Goal: Task Accomplishment & Management: Manage account settings

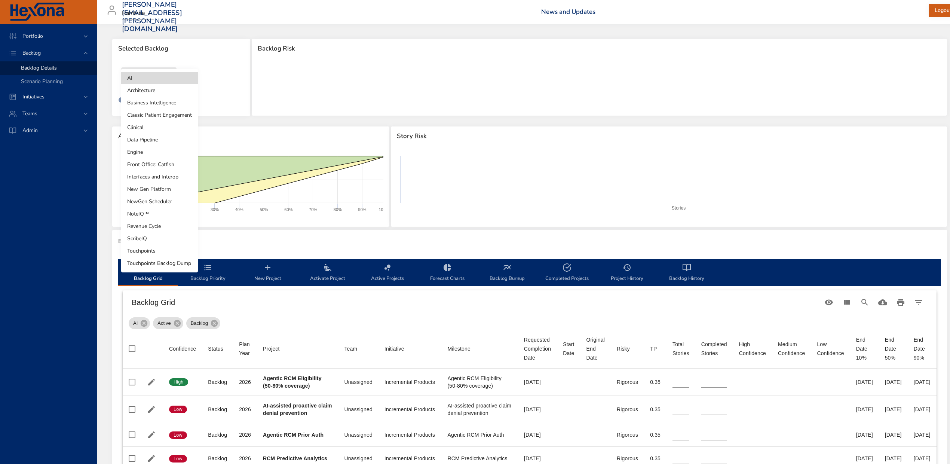
click at [167, 75] on body "Portfolio Backlog Backlog Details Scenario Planning Initiatives Teams Admin ste…" at bounding box center [475, 232] width 950 height 464
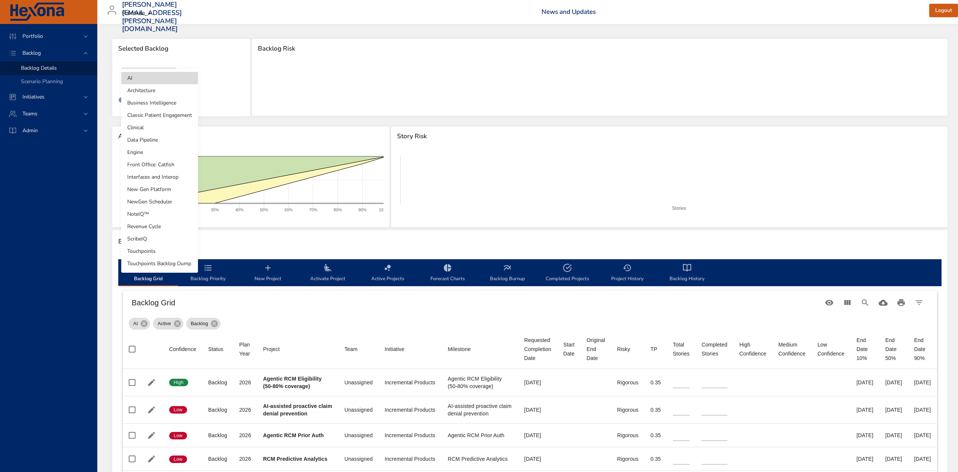
click at [147, 250] on li "Touchpoints" at bounding box center [159, 251] width 77 height 12
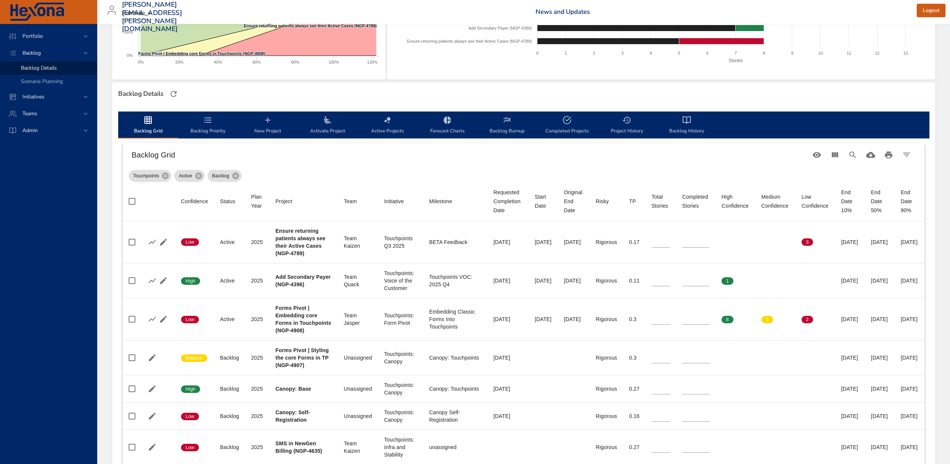
scroll to position [150, 0]
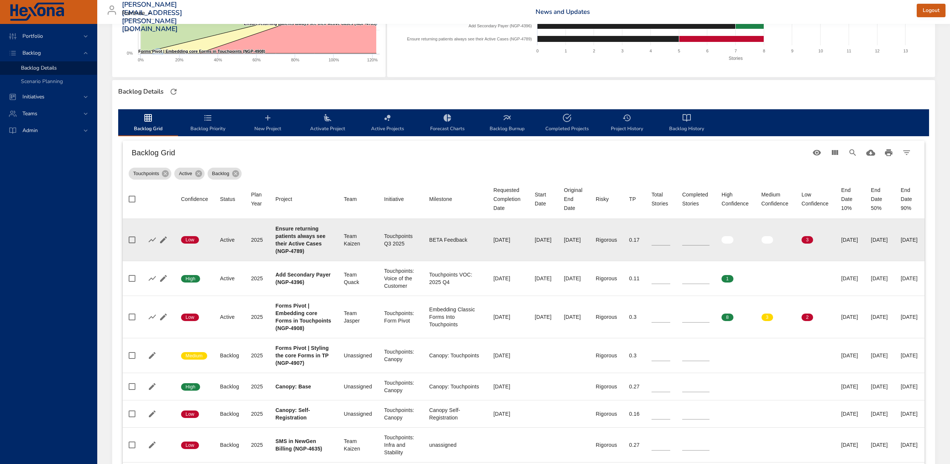
type input "*"
click at [695, 236] on input "*" at bounding box center [696, 239] width 27 height 11
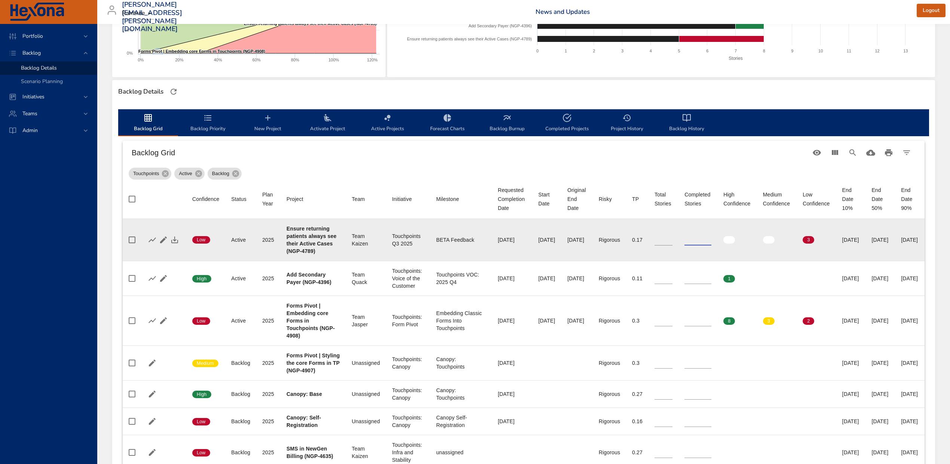
type input "*"
click at [668, 241] on input "*" at bounding box center [664, 239] width 18 height 11
click at [171, 237] on icon "button" at bounding box center [174, 239] width 9 height 9
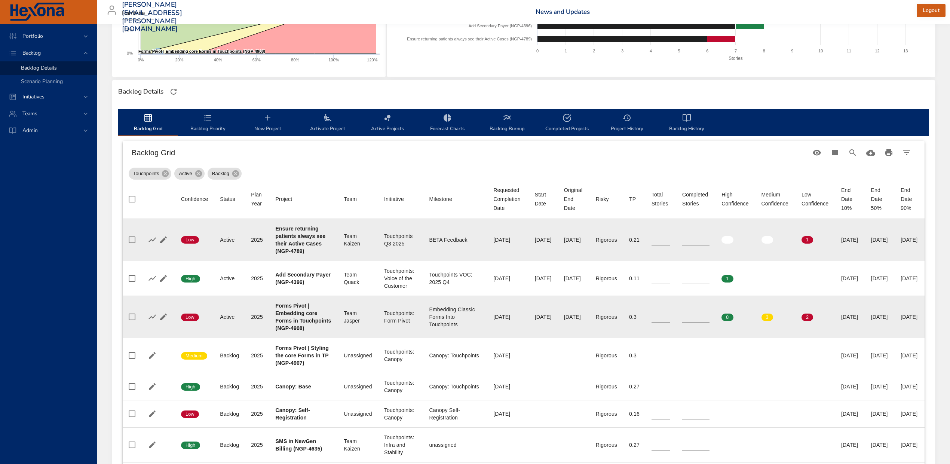
type input "*"
click at [696, 318] on input "*" at bounding box center [696, 316] width 27 height 11
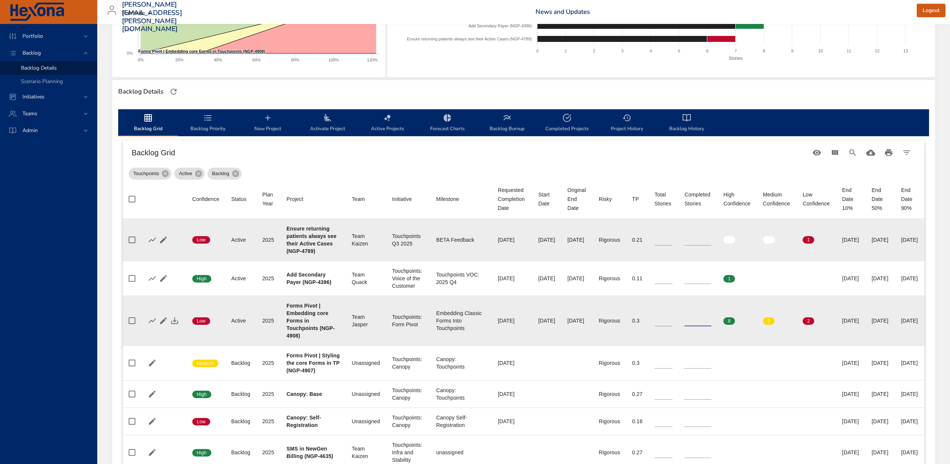
type input "**"
click at [669, 323] on input "**" at bounding box center [664, 320] width 18 height 11
click at [171, 318] on icon "button" at bounding box center [174, 320] width 9 height 9
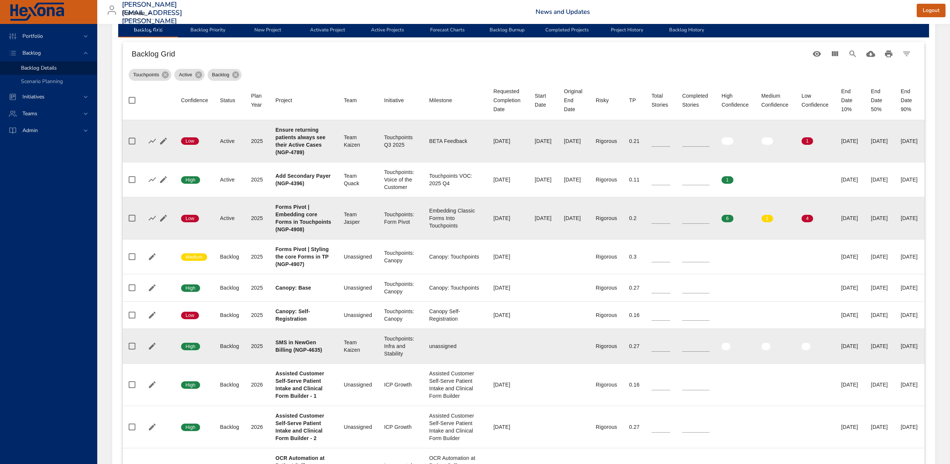
scroll to position [249, 0]
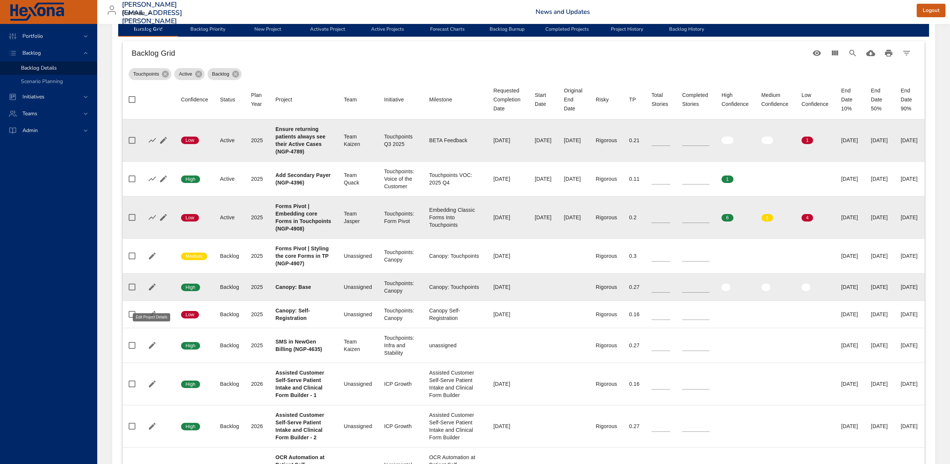
click at [150, 292] on icon "button" at bounding box center [152, 287] width 9 height 9
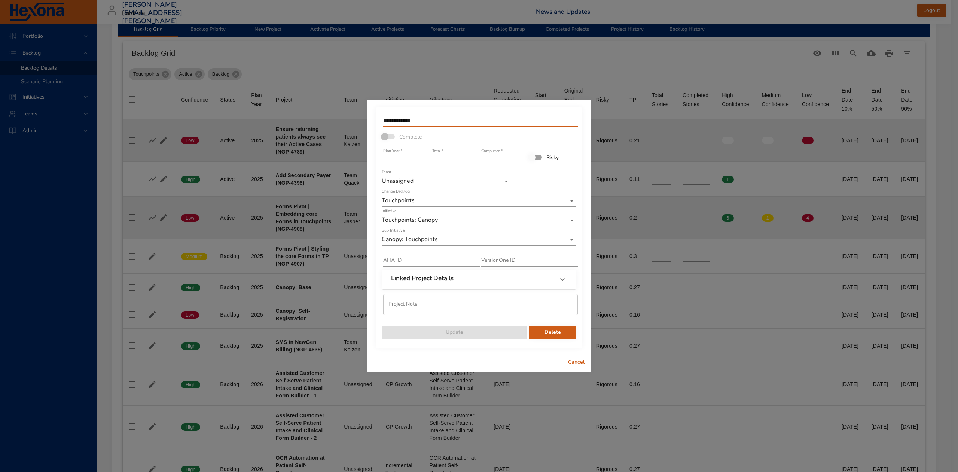
drag, startPoint x: 431, startPoint y: 118, endPoint x: 358, endPoint y: 120, distance: 73.4
click at [358, 120] on div "**********" at bounding box center [479, 236] width 958 height 472
paste input "**********"
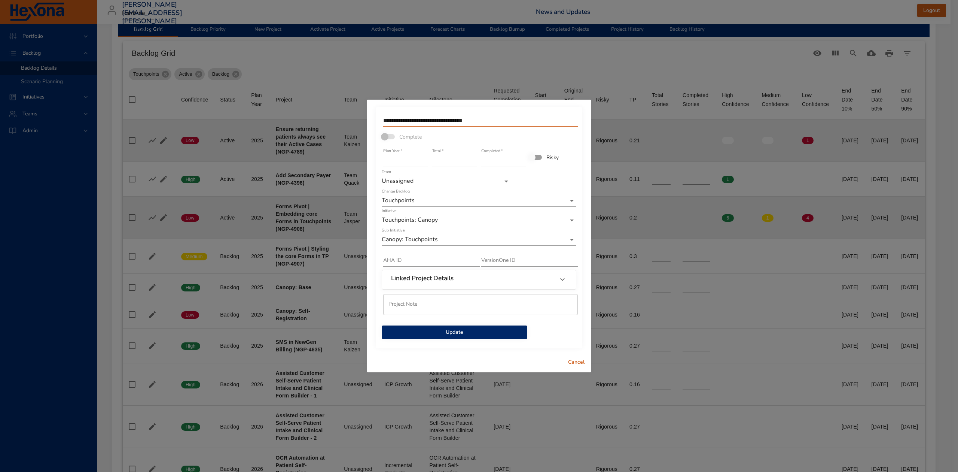
type input "**********"
click at [473, 162] on input "*" at bounding box center [454, 160] width 45 height 12
type input "*"
click at [473, 162] on input "*" at bounding box center [454, 160] width 45 height 12
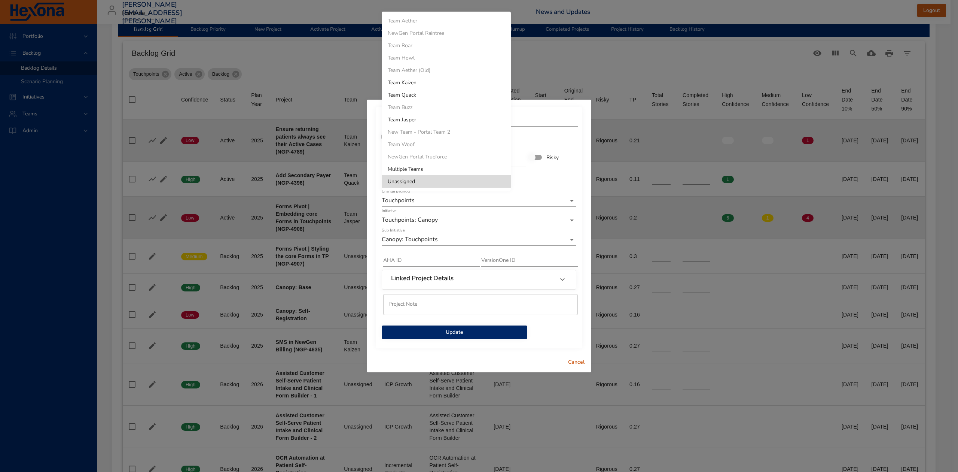
click at [491, 94] on li "Team Quack" at bounding box center [446, 95] width 129 height 12
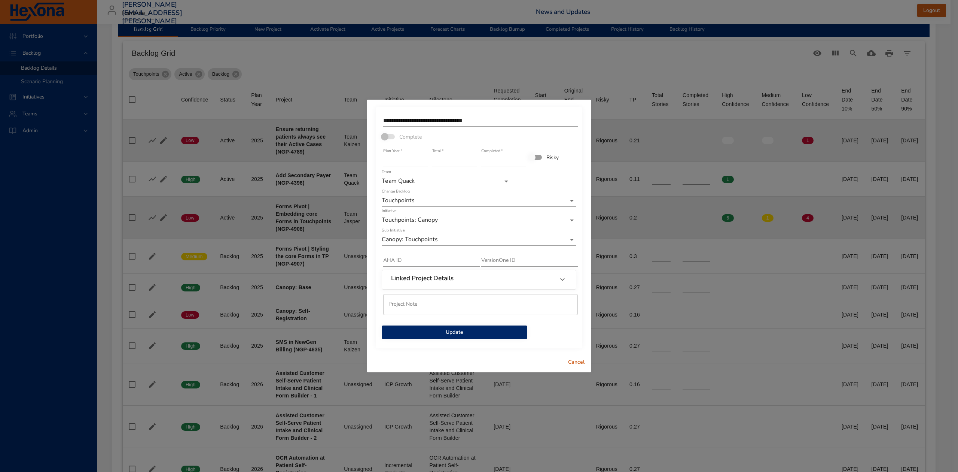
click at [511, 281] on div "Linked Project Details" at bounding box center [472, 279] width 162 height 10
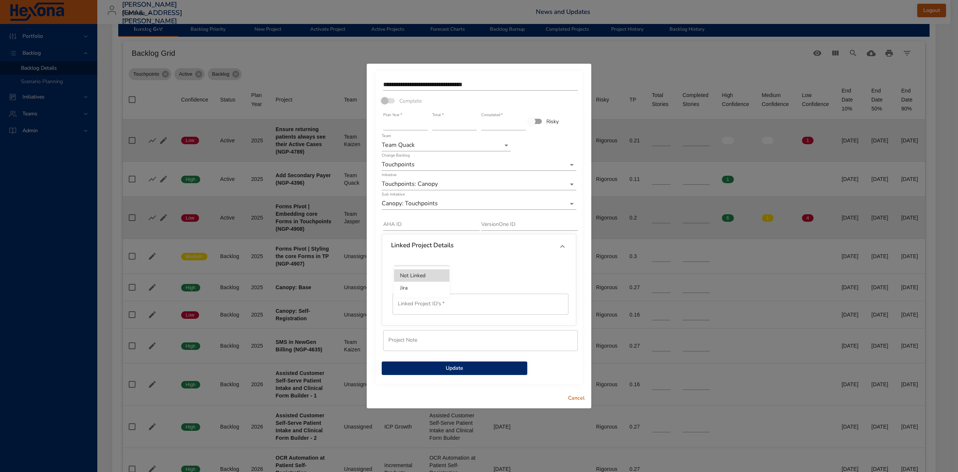
click at [428, 287] on li "Jira" at bounding box center [421, 287] width 55 height 12
click at [428, 302] on input "text" at bounding box center [481, 303] width 176 height 21
type input "*********"
click at [472, 367] on span "Update" at bounding box center [455, 367] width 134 height 9
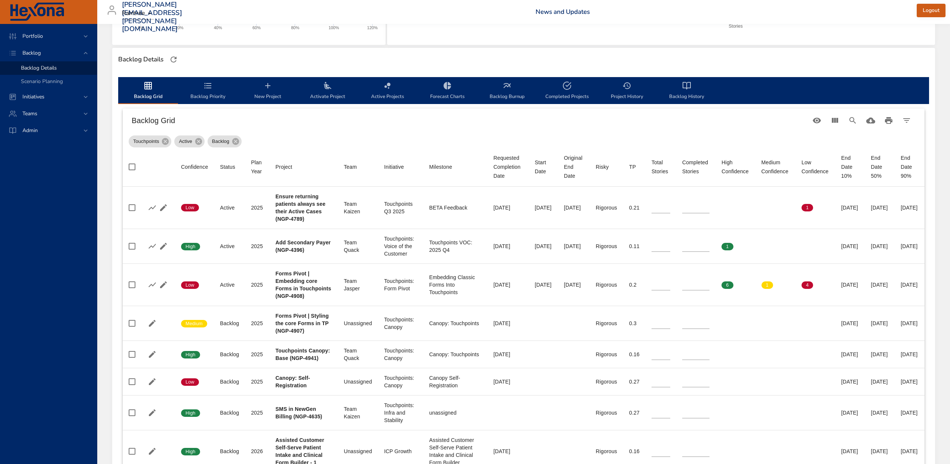
scroll to position [150, 0]
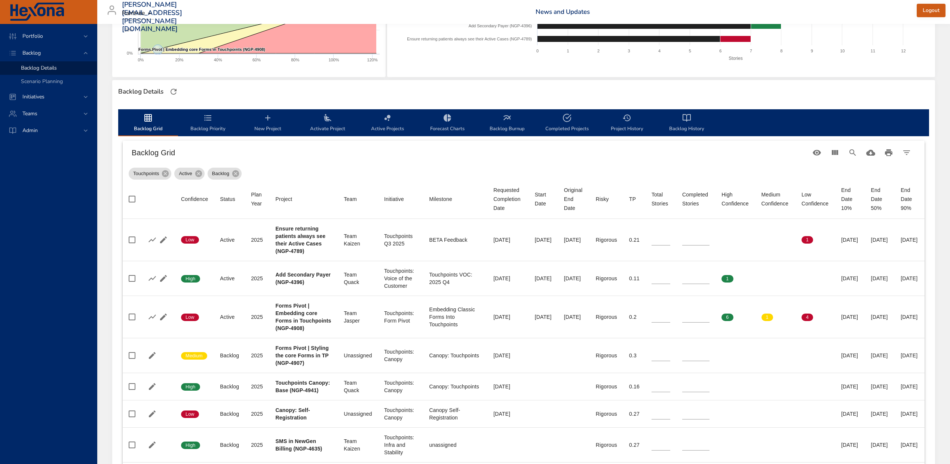
drag, startPoint x: 327, startPoint y: 115, endPoint x: 329, endPoint y: 122, distance: 7.3
click at [327, 114] on icon "backlog-tab" at bounding box center [327, 117] width 9 height 9
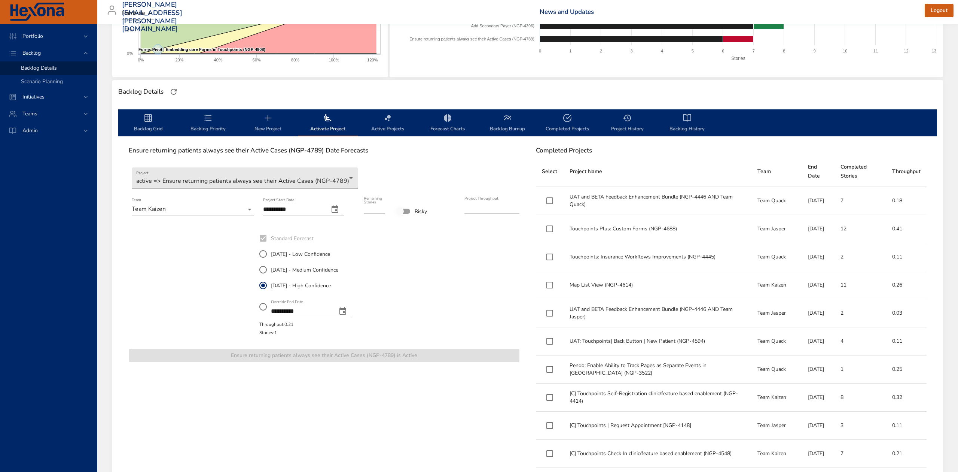
click at [344, 180] on body "Portfolio Backlog Backlog Details Scenario Planning Initiatives Teams Admin ste…" at bounding box center [479, 86] width 958 height 472
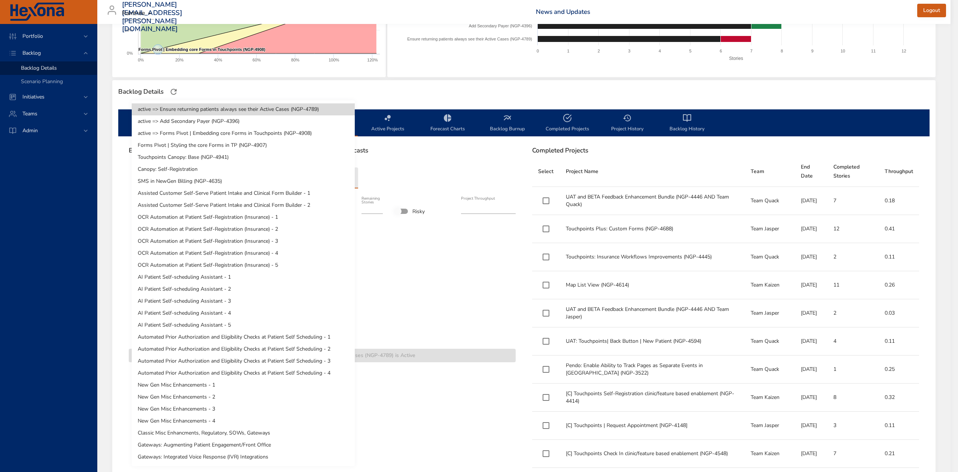
click at [346, 152] on li "Touchpoints Canopy: Base (NGP-4941)" at bounding box center [243, 157] width 223 height 12
type input "*"
type input "****"
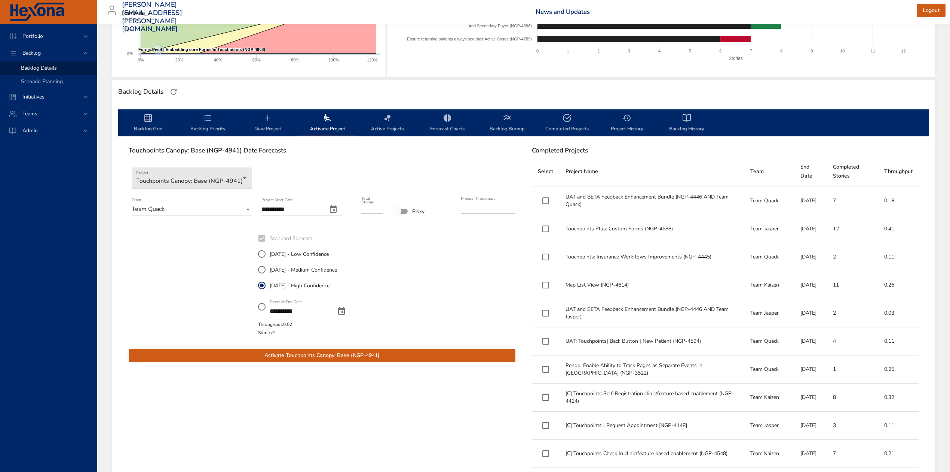
click at [337, 207] on icon "change date" at bounding box center [333, 208] width 7 height 7
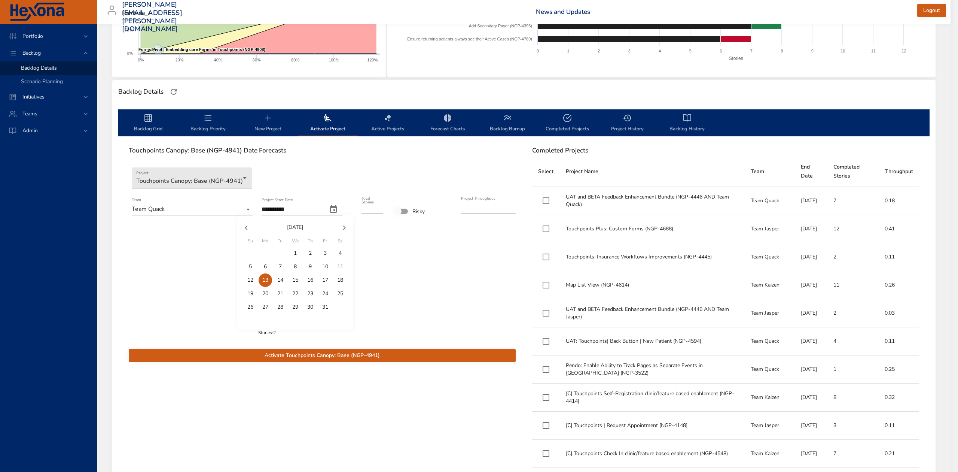
click at [290, 265] on span "8" at bounding box center [295, 266] width 13 height 7
type input "**********"
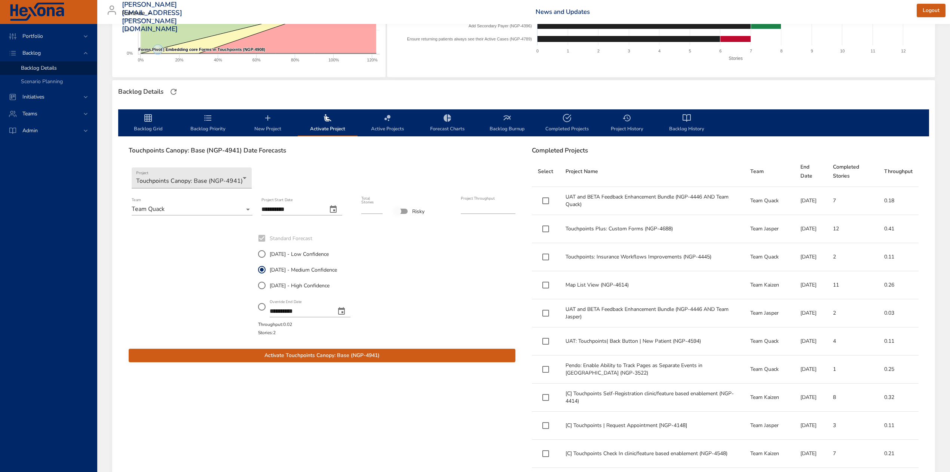
click at [273, 353] on span "Activate Touchpoints Canopy: Base (NGP-4941)" at bounding box center [322, 355] width 375 height 9
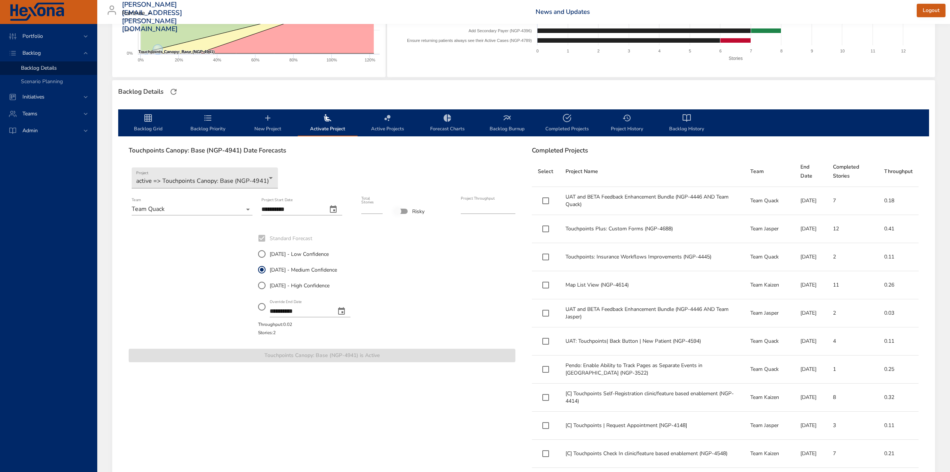
click at [148, 116] on icon "backlog-tab" at bounding box center [148, 117] width 9 height 9
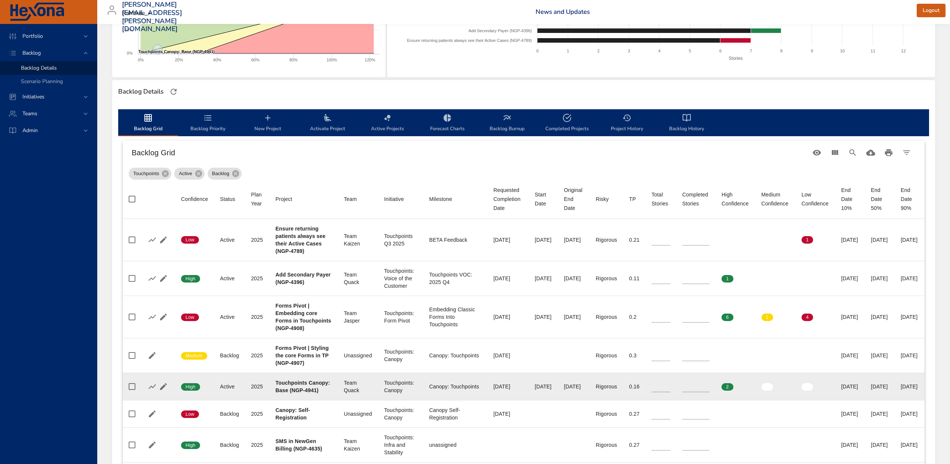
scroll to position [199, 0]
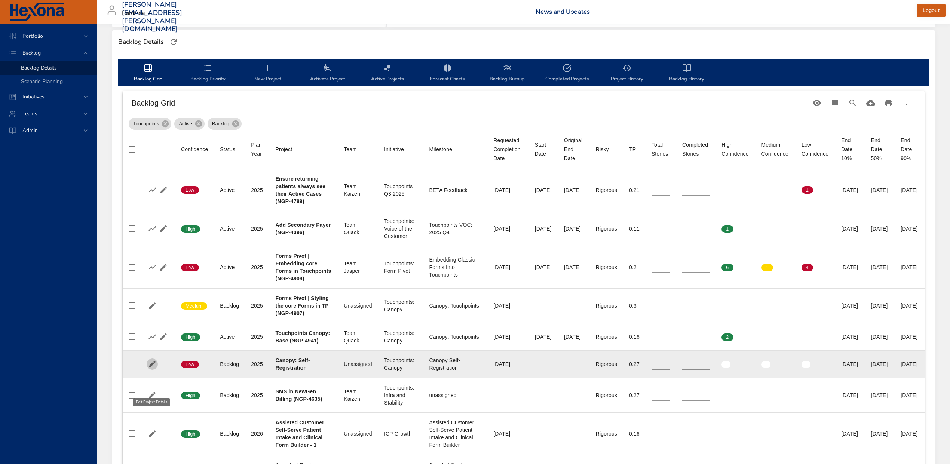
click at [152, 369] on icon "button" at bounding box center [152, 364] width 9 height 9
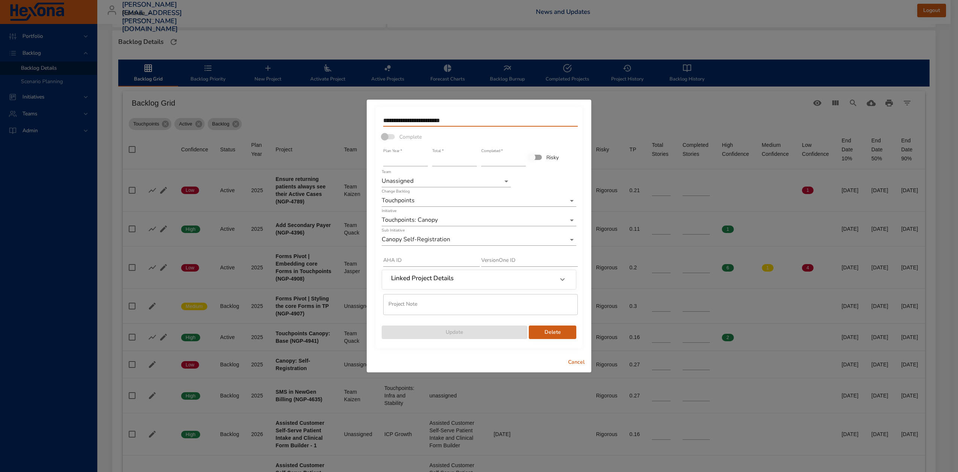
drag, startPoint x: 482, startPoint y: 122, endPoint x: 300, endPoint y: 122, distance: 182.2
click at [300, 122] on div "**********" at bounding box center [479, 236] width 958 height 472
paste input "**********"
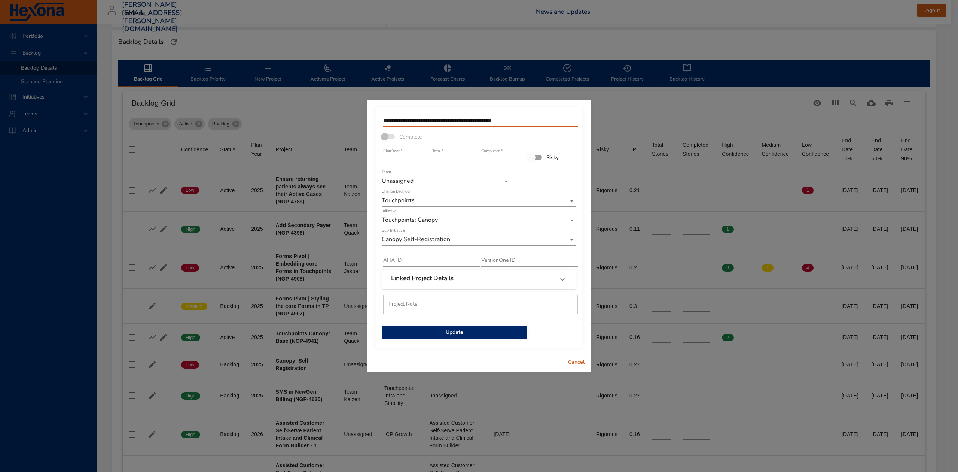
type input "**********"
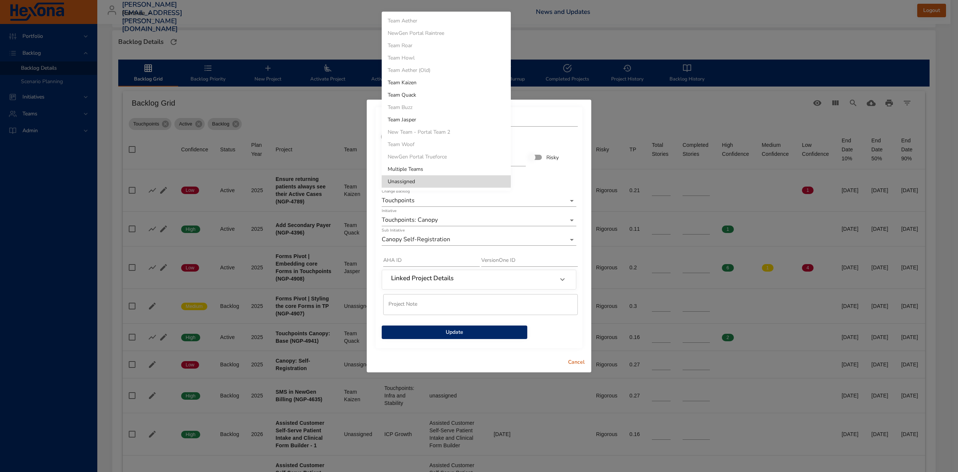
click at [503, 178] on body "Portfolio Backlog Backlog Details Scenario Planning Initiatives Teams Admin ste…" at bounding box center [479, 37] width 958 height 472
click at [465, 89] on li "Team Quack" at bounding box center [446, 95] width 129 height 12
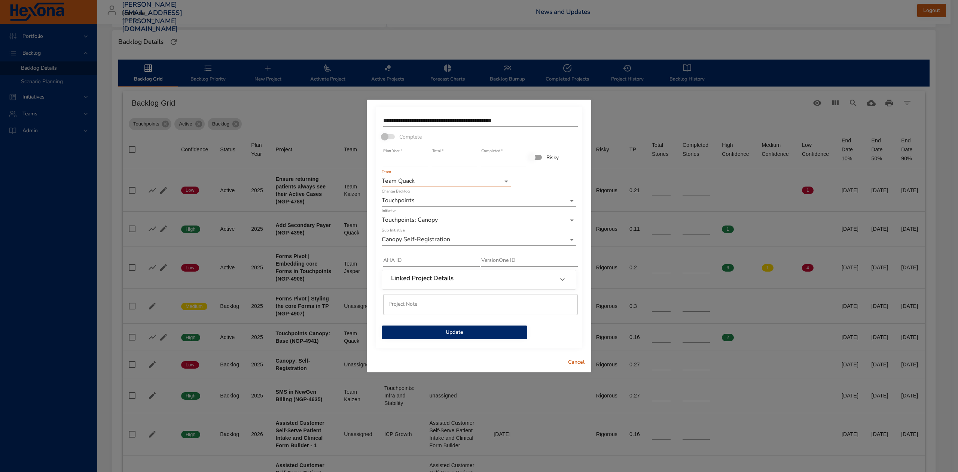
click at [503, 282] on div "Linked Project Details" at bounding box center [472, 279] width 162 height 10
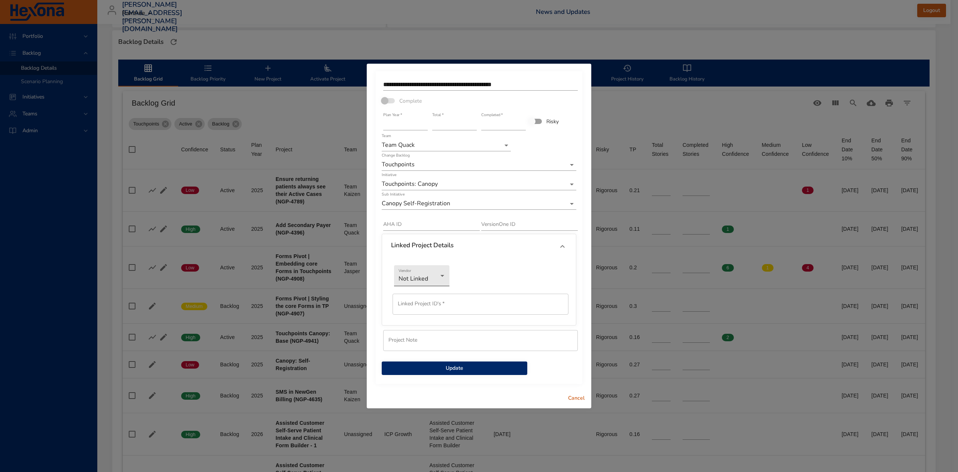
click at [437, 272] on body "Portfolio Backlog Backlog Details Scenario Planning Initiatives Teams Admin ste…" at bounding box center [479, 37] width 958 height 472
click at [436, 290] on li "Jira" at bounding box center [421, 287] width 55 height 12
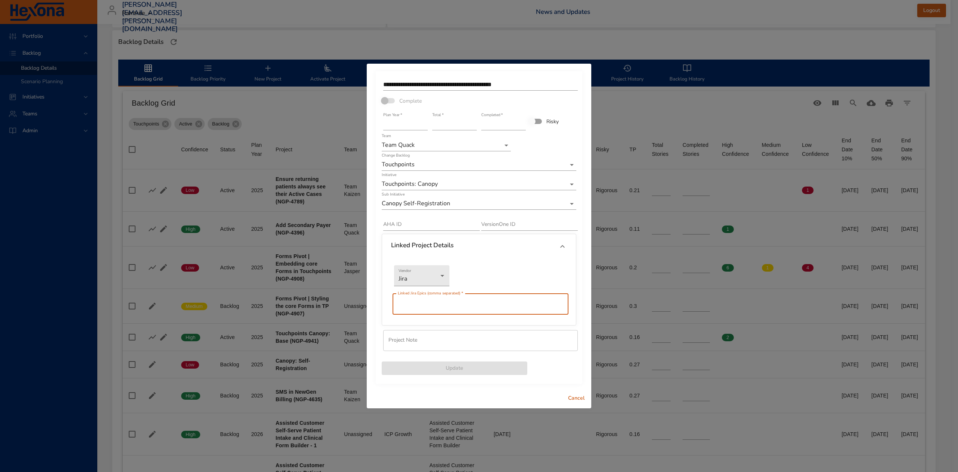
click at [428, 303] on input "text" at bounding box center [481, 303] width 176 height 21
type input "********"
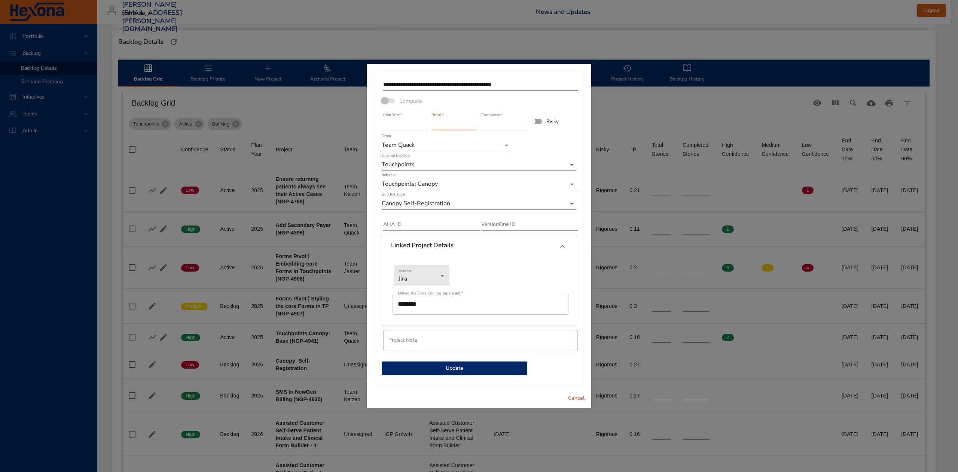
click at [473, 126] on input "**" at bounding box center [454, 124] width 45 height 12
type input "**"
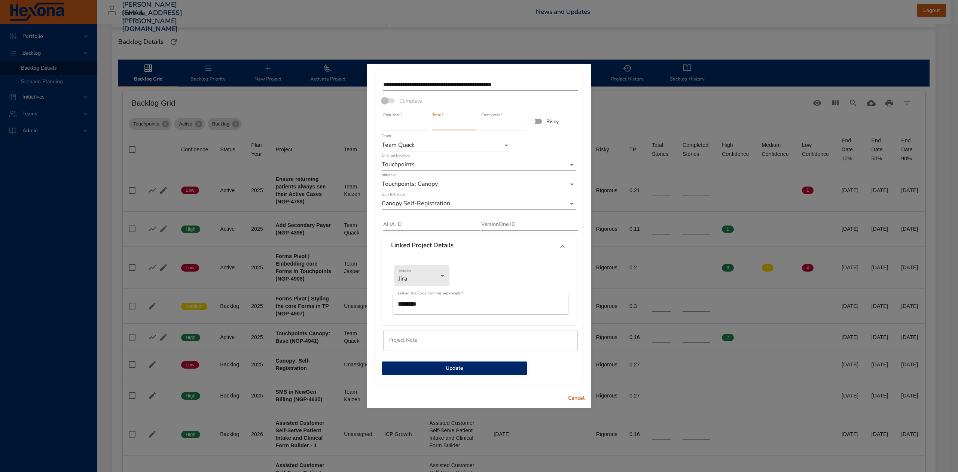
click at [473, 126] on input "**" at bounding box center [454, 124] width 45 height 12
click at [445, 368] on span "Update" at bounding box center [455, 367] width 134 height 9
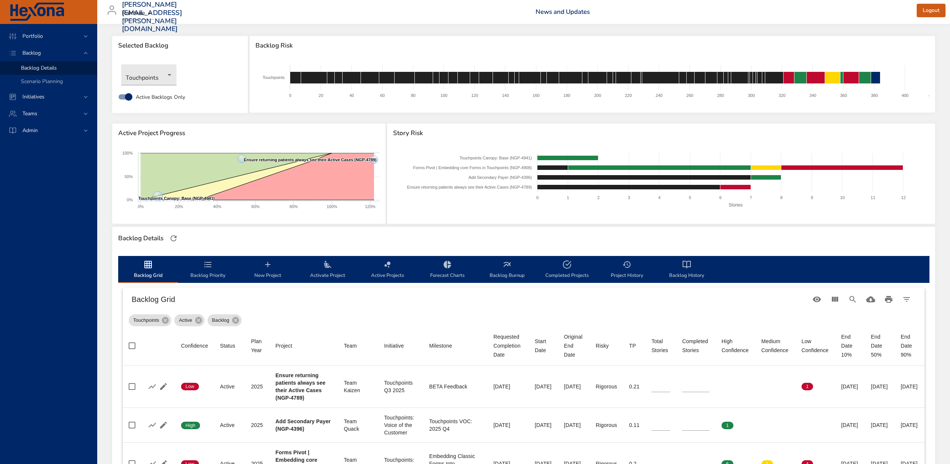
scroll to position [0, 0]
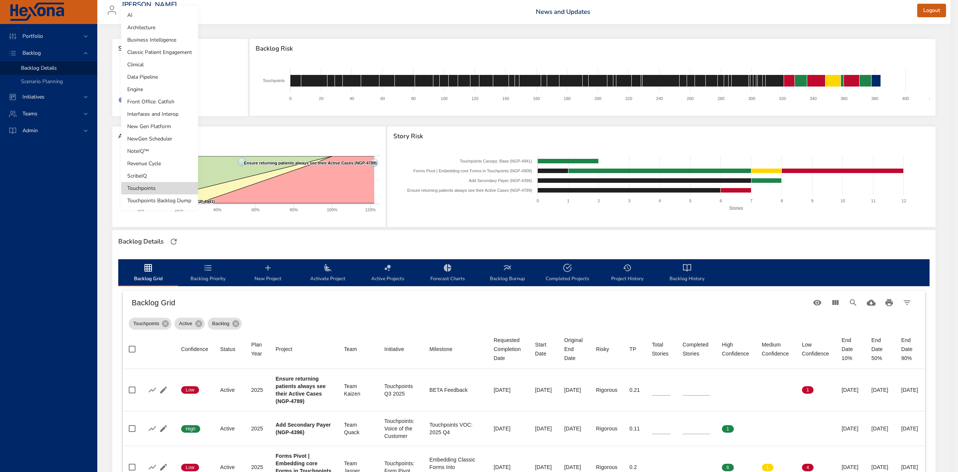
click at [173, 75] on body "Portfolio Backlog Backlog Details Scenario Planning Initiatives Teams Admin ste…" at bounding box center [479, 236] width 958 height 472
click at [152, 176] on li "ScribeIQ" at bounding box center [159, 176] width 77 height 12
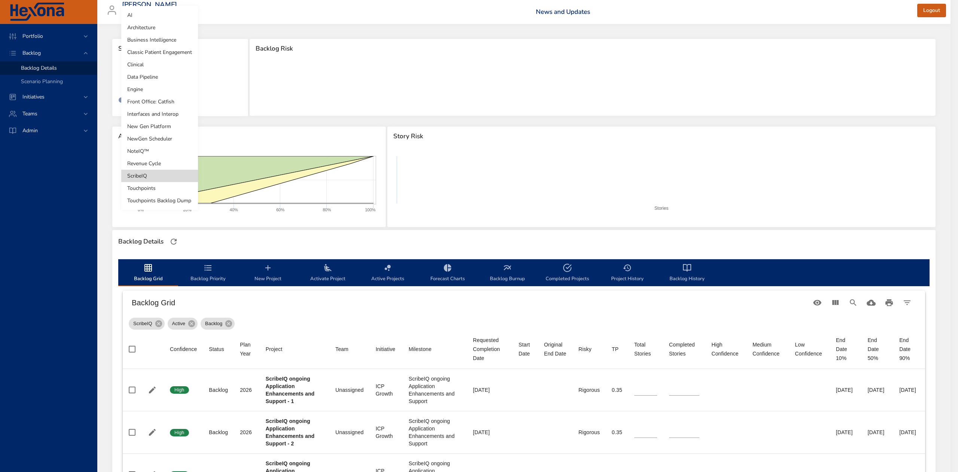
click at [167, 77] on body "Portfolio Backlog Backlog Details Scenario Planning Initiatives Teams Admin ste…" at bounding box center [479, 236] width 958 height 472
click at [165, 164] on li "Revenue Cycle" at bounding box center [159, 163] width 77 height 12
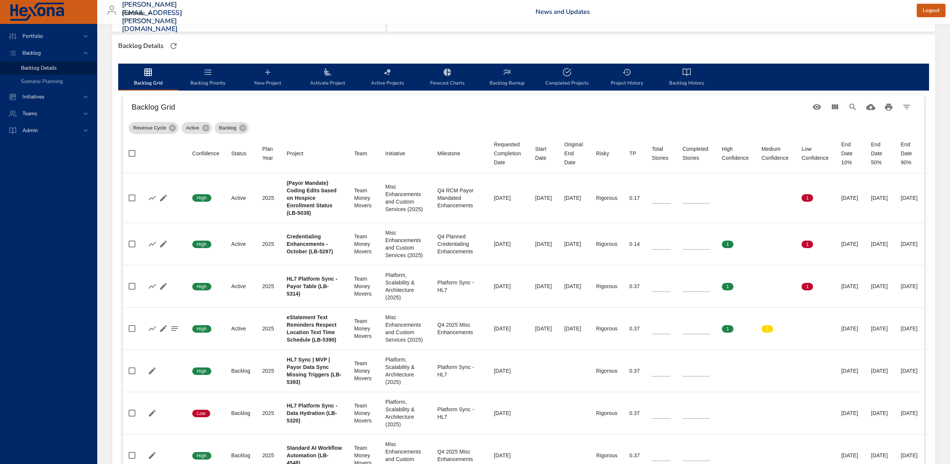
scroll to position [199, 0]
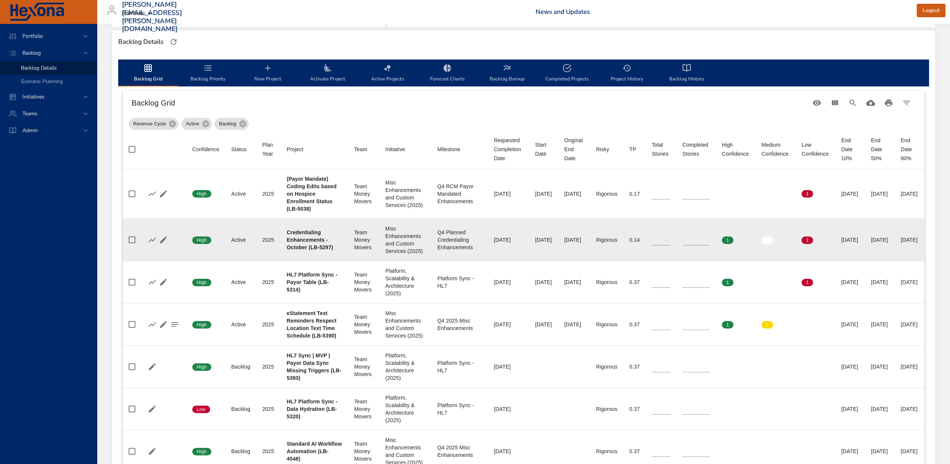
click at [688, 245] on input "*" at bounding box center [696, 239] width 27 height 11
type input "*"
click at [684, 245] on input "*" at bounding box center [696, 239] width 27 height 11
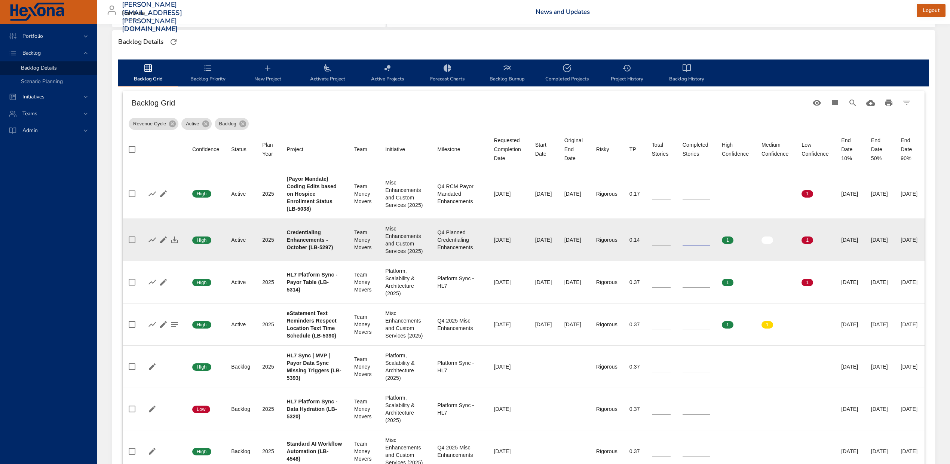
type input "*"
click at [652, 245] on input "*" at bounding box center [661, 239] width 19 height 11
click at [177, 243] on icon "button" at bounding box center [174, 240] width 7 height 7
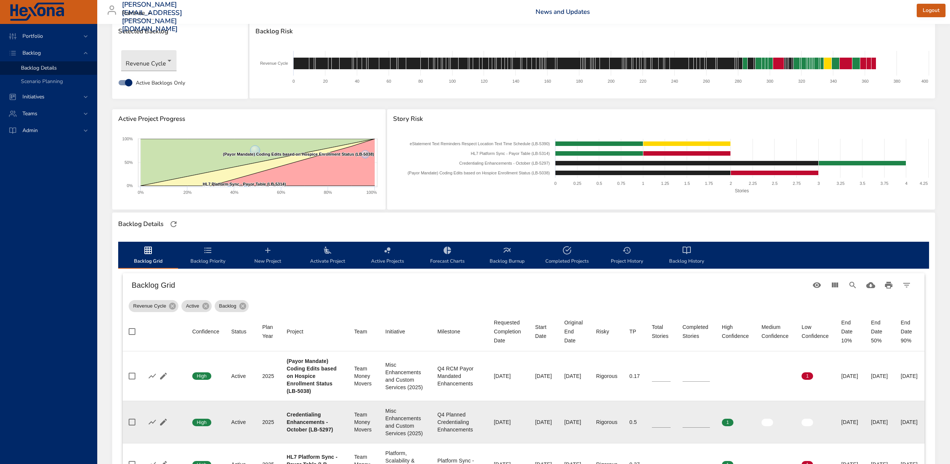
scroll to position [0, 0]
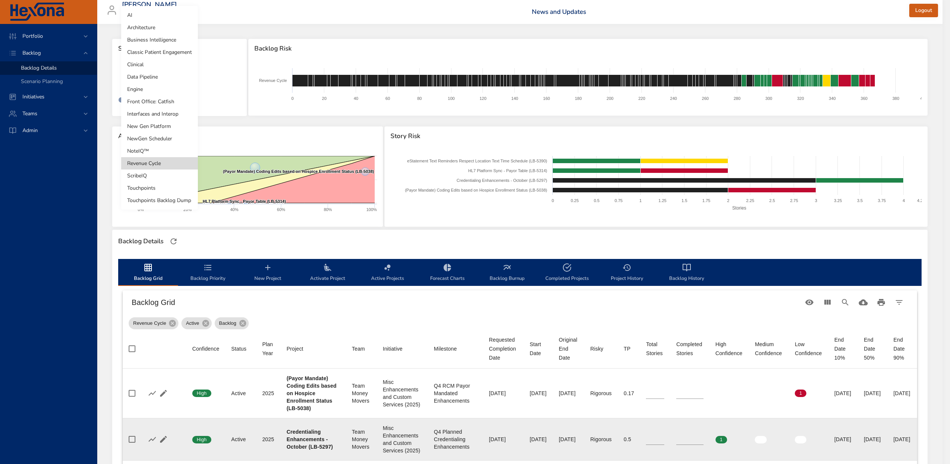
click at [152, 78] on body "Portfolio Backlog Backlog Details Scenario Planning Initiatives Teams Admin ste…" at bounding box center [475, 232] width 950 height 464
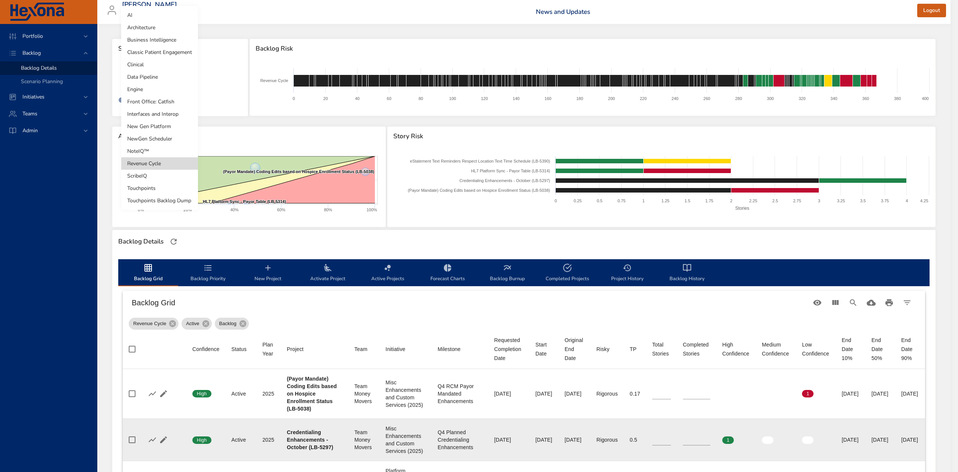
click at [134, 150] on li "NoteIQ™" at bounding box center [159, 151] width 77 height 12
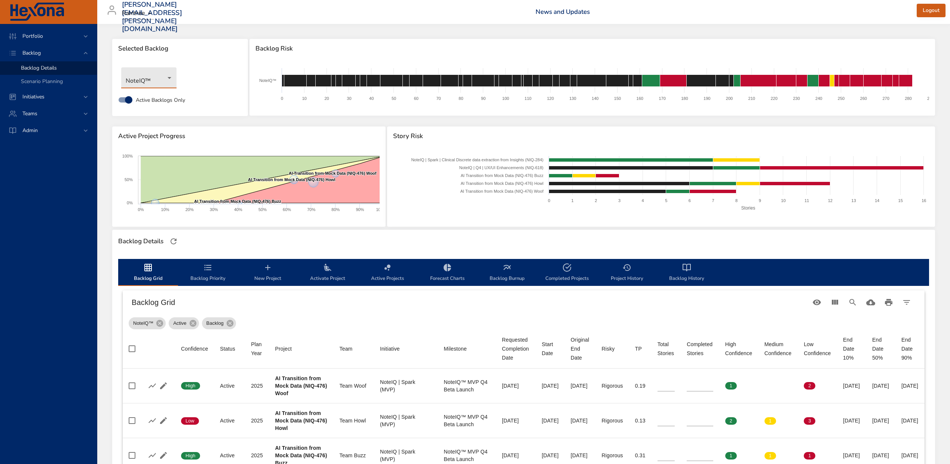
click at [167, 74] on body "Portfolio Backlog Backlog Details Scenario Planning Initiatives Teams Admin ste…" at bounding box center [475, 232] width 950 height 464
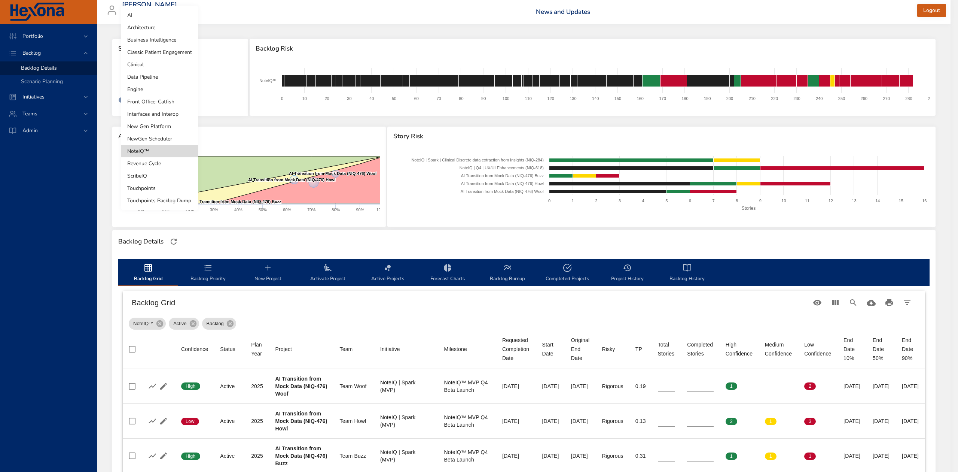
click at [162, 121] on li "New Gen Platform" at bounding box center [159, 126] width 77 height 12
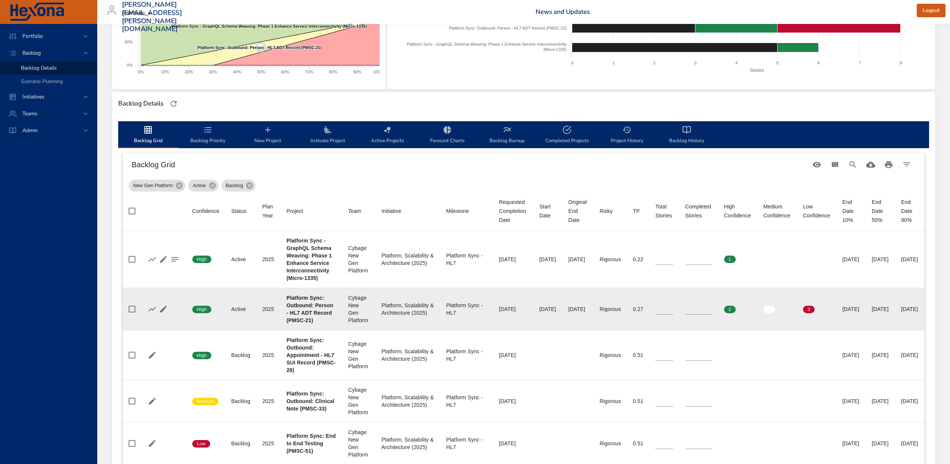
scroll to position [150, 0]
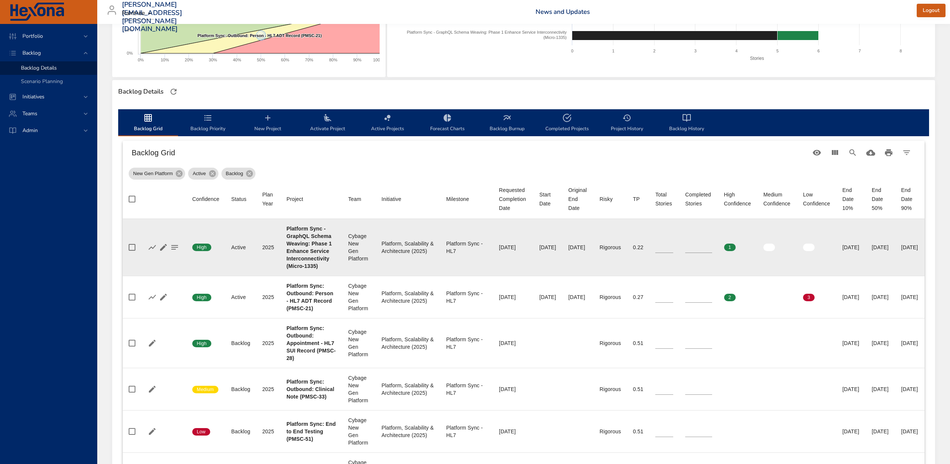
click at [707, 250] on input "*" at bounding box center [699, 247] width 27 height 11
click at [708, 253] on input "*" at bounding box center [699, 247] width 27 height 11
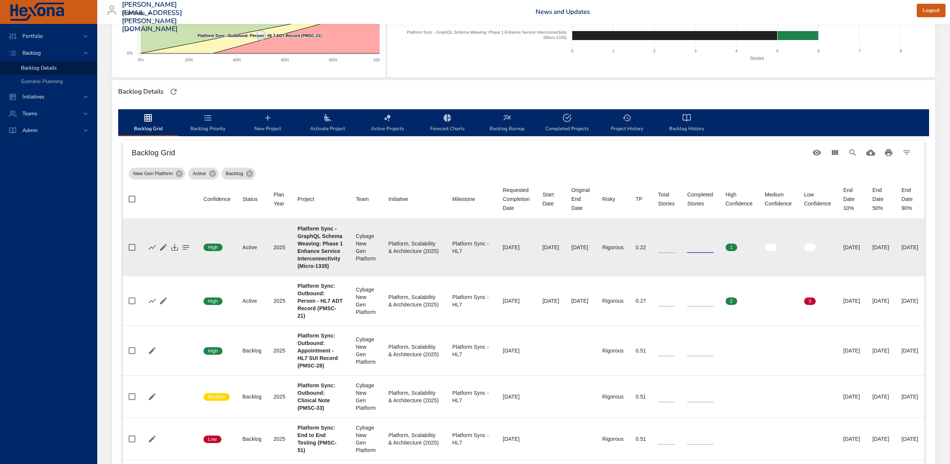
click at [708, 252] on input "*" at bounding box center [700, 247] width 26 height 11
click at [714, 250] on input "*" at bounding box center [700, 247] width 26 height 11
type input "*"
click at [714, 252] on input "*" at bounding box center [700, 247] width 26 height 11
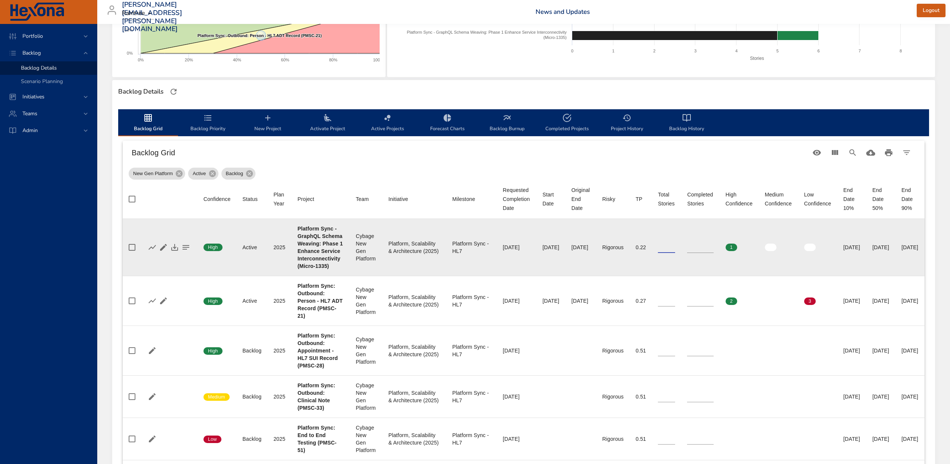
click at [675, 252] on input "*" at bounding box center [666, 247] width 17 height 11
type input "*"
click at [675, 252] on input "*" at bounding box center [666, 247] width 17 height 11
click at [171, 251] on icon "button" at bounding box center [174, 247] width 7 height 7
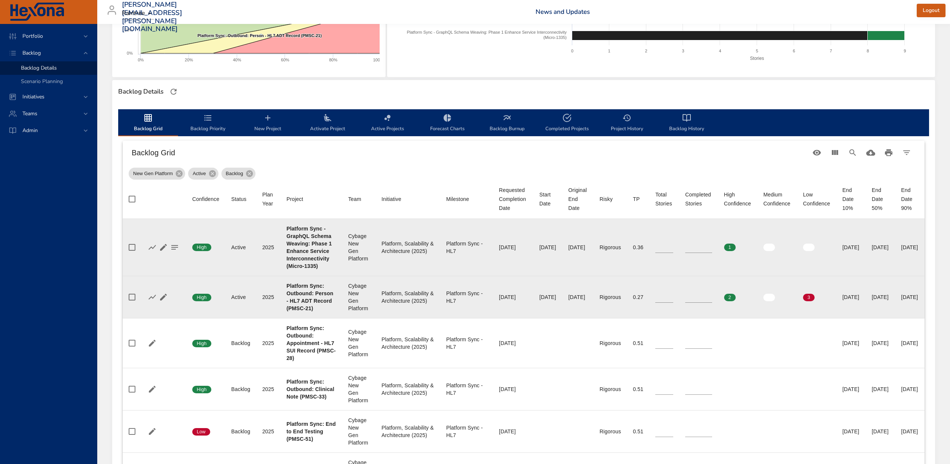
click at [708, 303] on input "*" at bounding box center [699, 297] width 27 height 11
type input "*"
click at [708, 303] on input "*" at bounding box center [699, 297] width 27 height 11
click at [171, 302] on icon "button" at bounding box center [174, 297] width 9 height 9
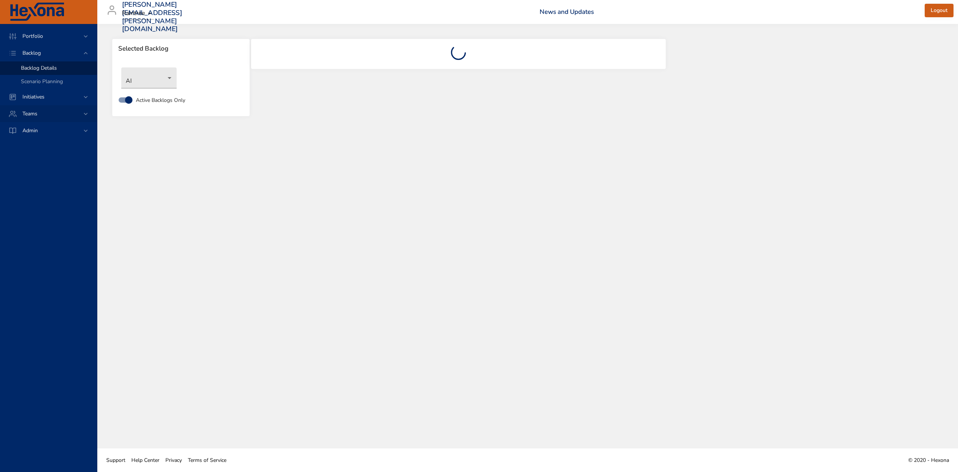
click at [24, 117] on div "Teams" at bounding box center [48, 114] width 65 height 8
click at [31, 105] on span "Dashboard" at bounding box center [33, 101] width 25 height 7
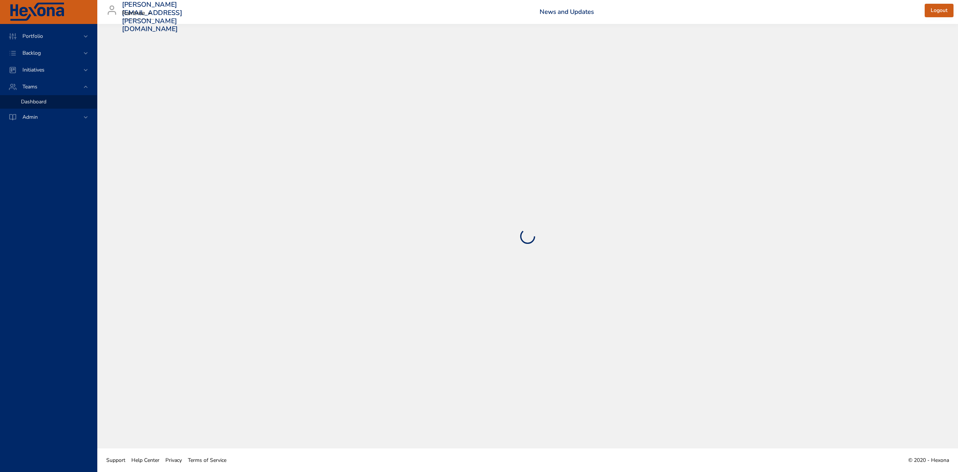
select select "***"
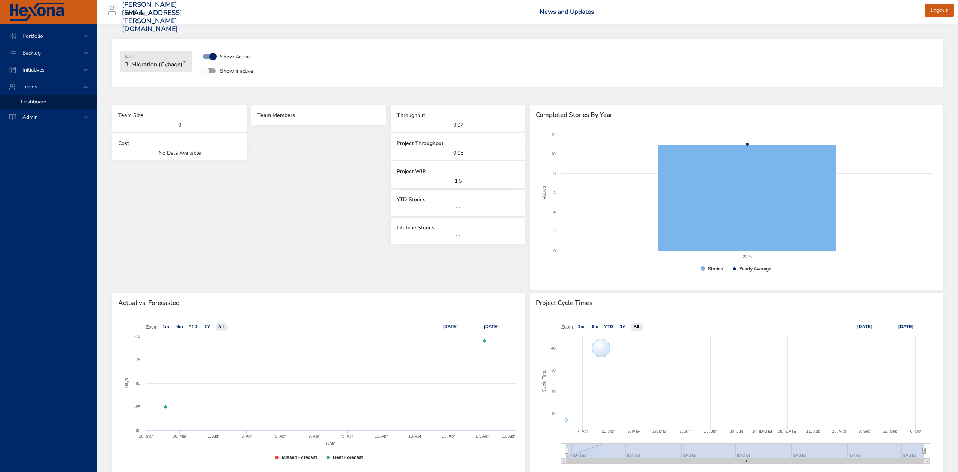
click at [185, 61] on body "**********" at bounding box center [479, 236] width 958 height 472
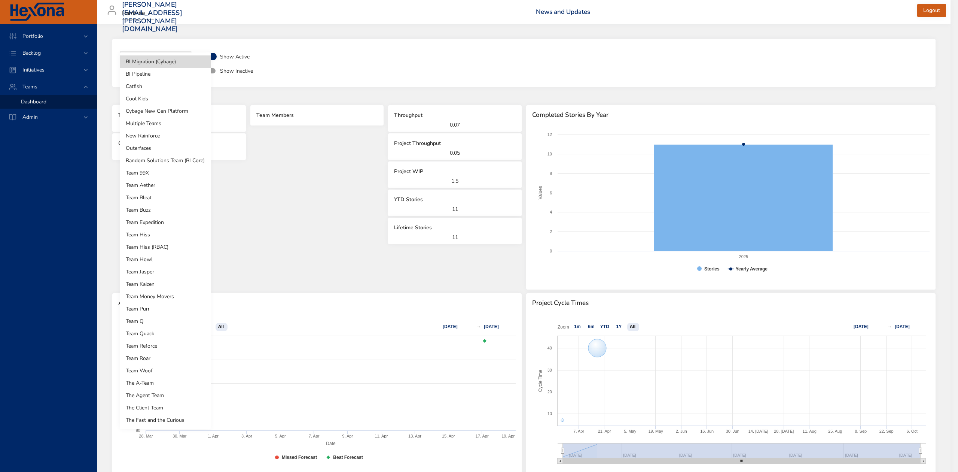
click at [169, 331] on li "Team Quack" at bounding box center [165, 333] width 91 height 12
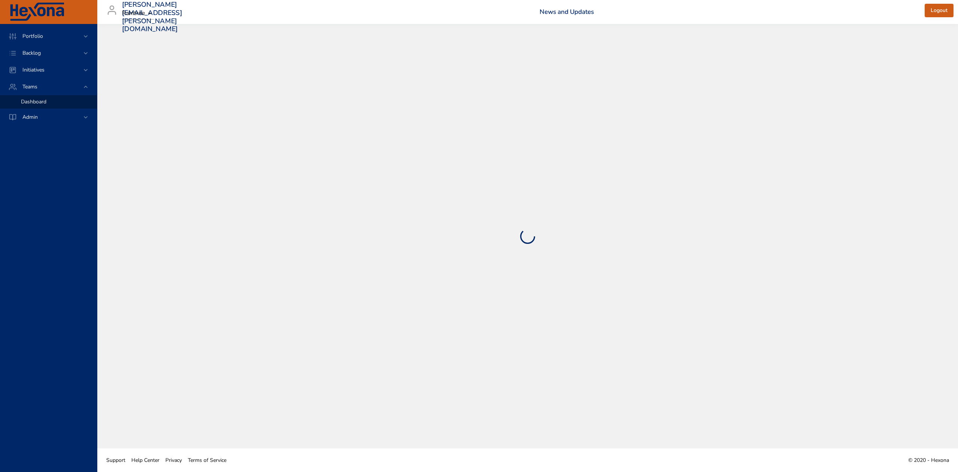
select select "***"
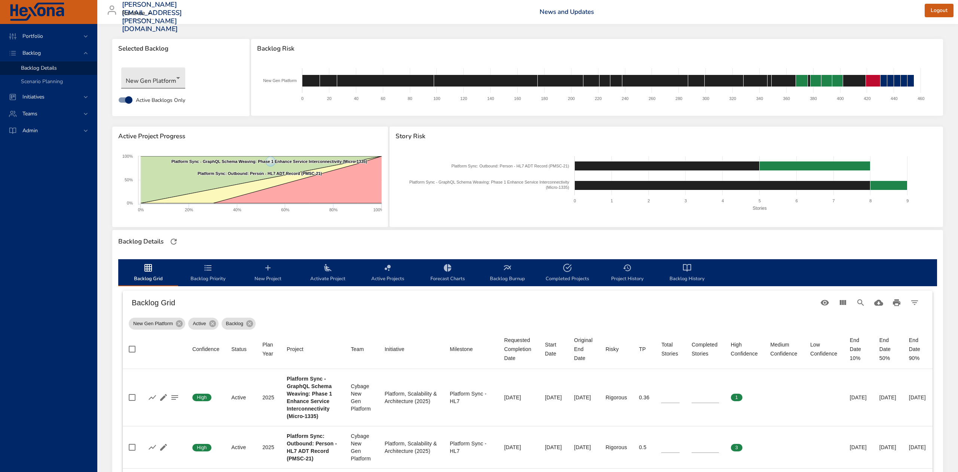
click at [174, 77] on body "Portfolio Backlog Backlog Details Scenario Planning Initiatives Teams Admin [PE…" at bounding box center [479, 236] width 958 height 472
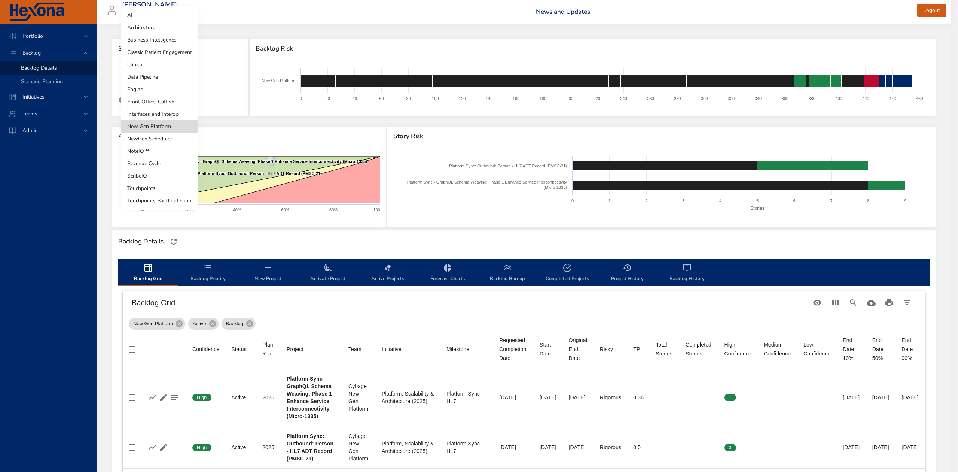
click at [168, 115] on li "Interfaces and Interop" at bounding box center [159, 114] width 77 height 12
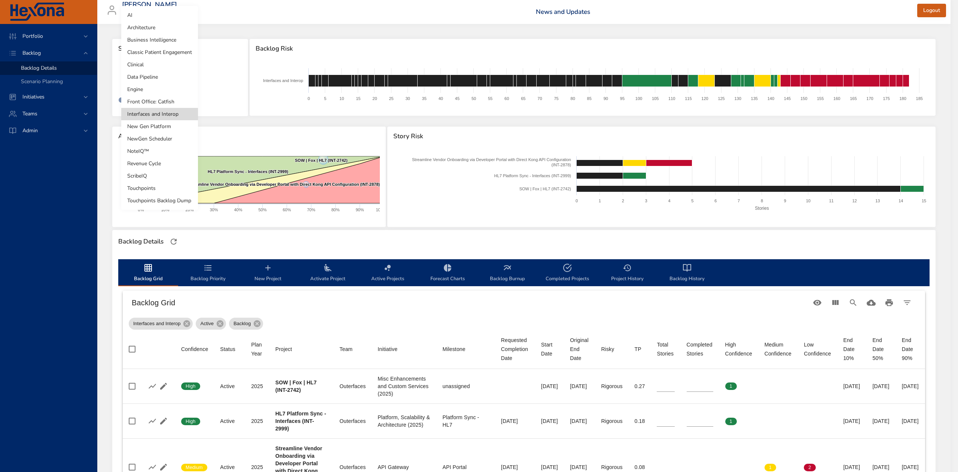
click at [174, 76] on body "Portfolio Backlog Backlog Details Scenario Planning Initiatives Teams Admin [PE…" at bounding box center [479, 236] width 958 height 472
click at [170, 99] on li "Front Office: Catfish" at bounding box center [159, 101] width 77 height 12
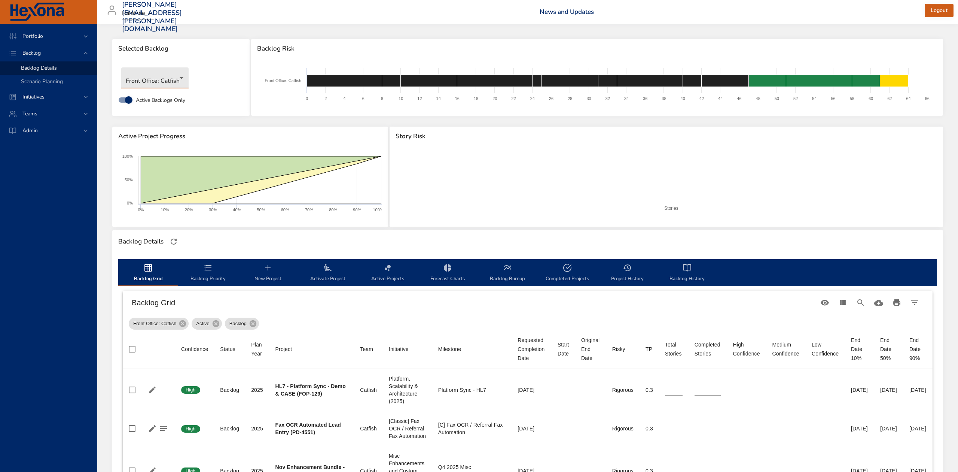
click at [153, 71] on body "Portfolio Backlog Backlog Details Scenario Planning Initiatives Teams Admin [PE…" at bounding box center [479, 236] width 958 height 472
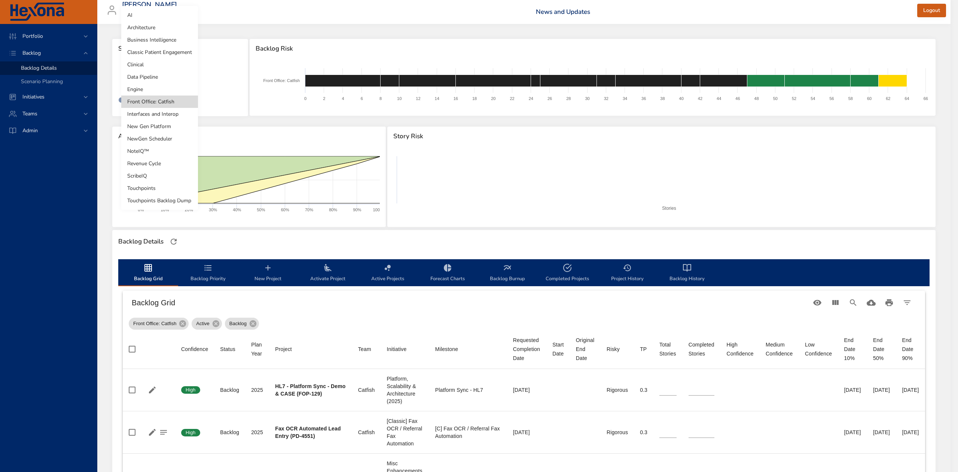
click at [152, 90] on li "Engine" at bounding box center [159, 89] width 77 height 12
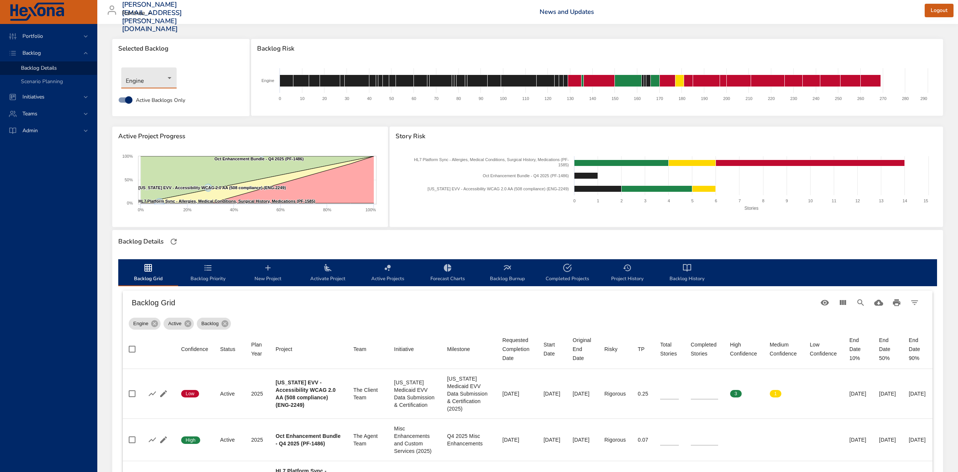
click at [168, 78] on body "Portfolio Backlog Backlog Details Scenario Planning Initiatives Teams Admin [PE…" at bounding box center [479, 236] width 958 height 472
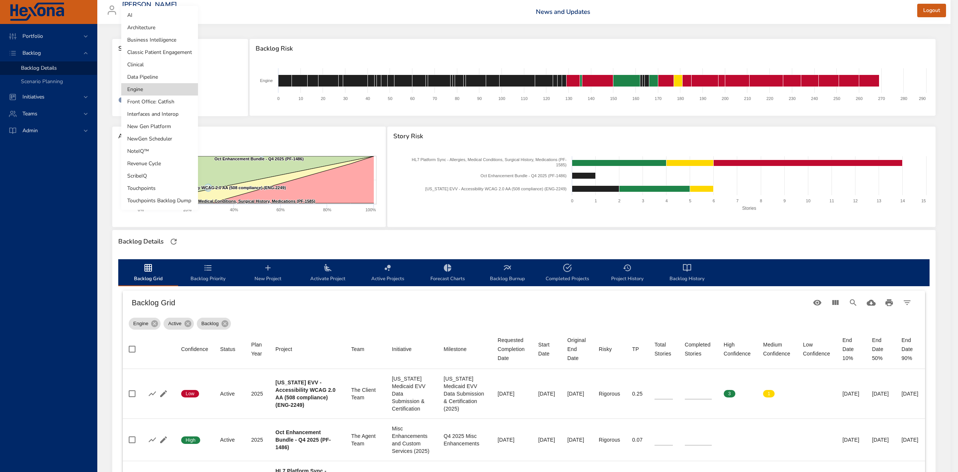
click at [162, 73] on li "Data Pipeline" at bounding box center [159, 77] width 77 height 12
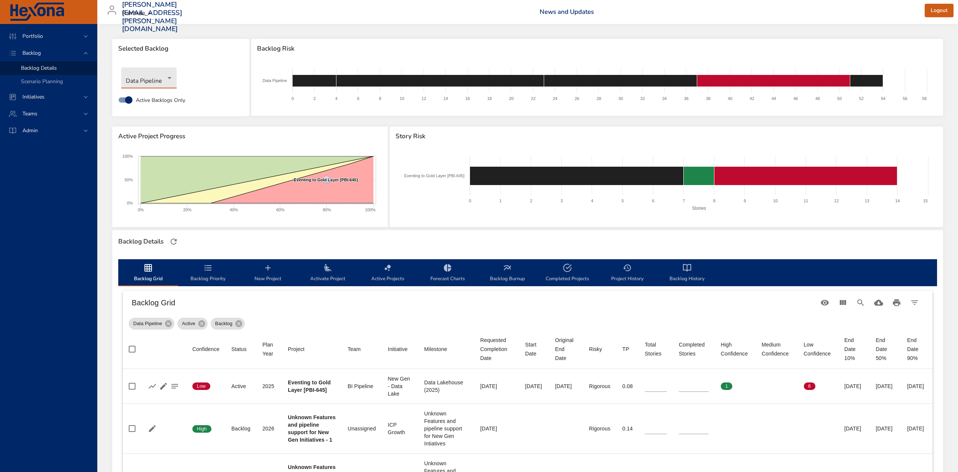
click at [153, 77] on body "Portfolio Backlog Backlog Details Scenario Planning Initiatives Teams Admin [PE…" at bounding box center [479, 236] width 958 height 472
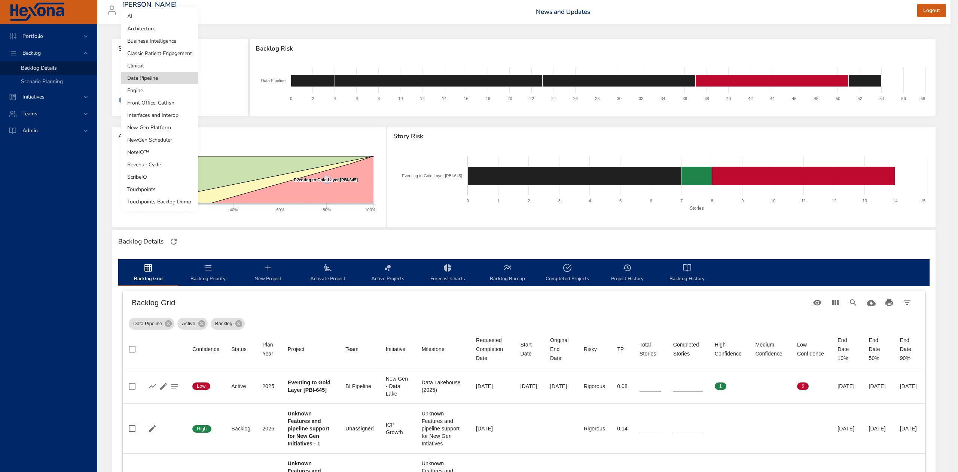
click at [146, 63] on li "Clinical" at bounding box center [159, 65] width 77 height 12
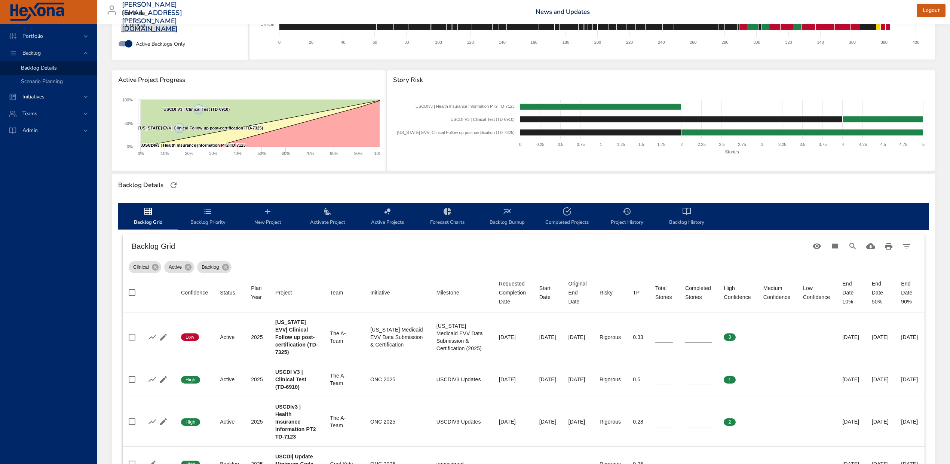
scroll to position [100, 0]
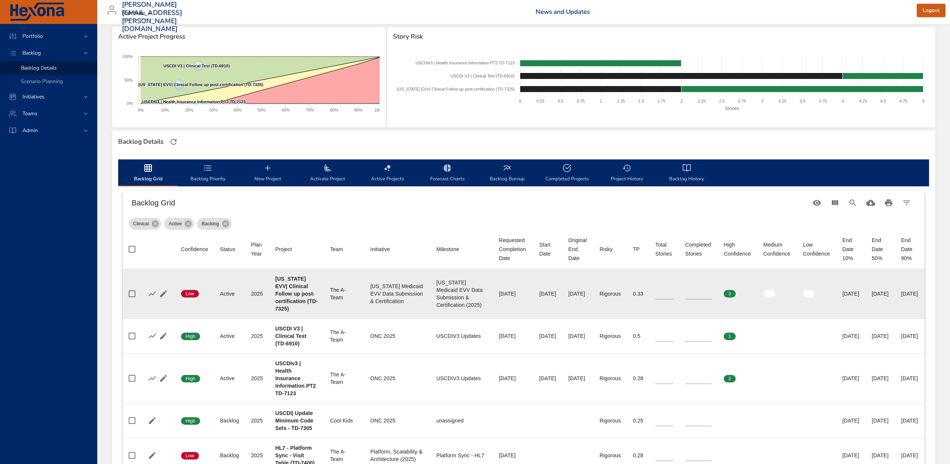
click at [671, 291] on input "*" at bounding box center [665, 293] width 18 height 11
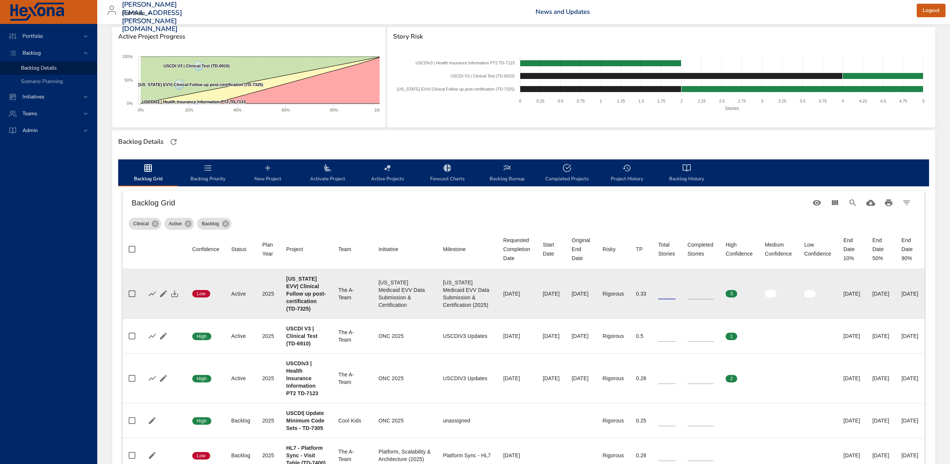
click at [676, 292] on input "*" at bounding box center [667, 293] width 17 height 11
type input "*"
click at [676, 292] on input "*" at bounding box center [667, 293] width 17 height 11
click at [171, 292] on icon "button" at bounding box center [174, 293] width 9 height 9
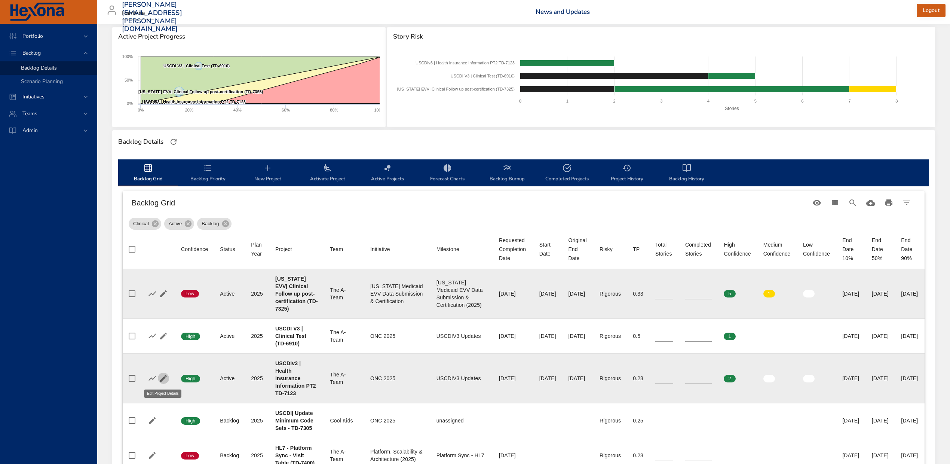
click at [165, 376] on icon "button" at bounding box center [163, 378] width 7 height 7
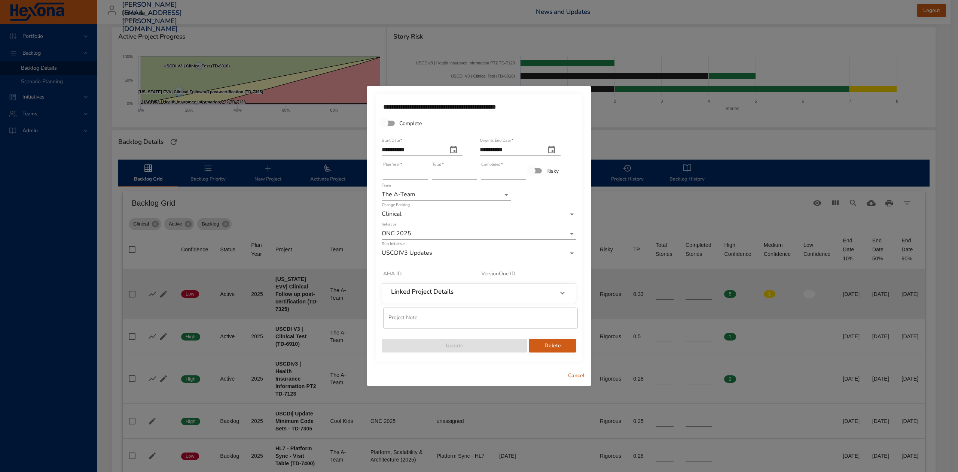
click at [506, 103] on input "**********" at bounding box center [480, 107] width 195 height 12
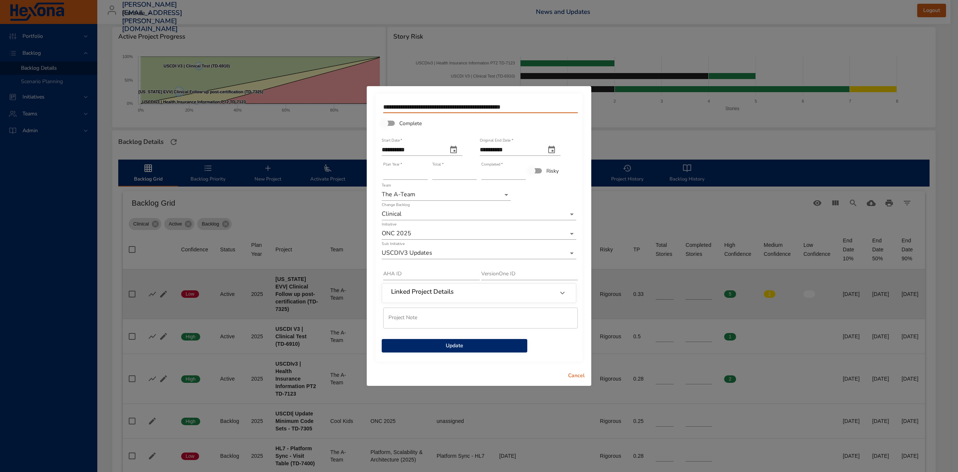
type input "**********"
type input "*"
click at [472, 170] on input "*" at bounding box center [454, 174] width 45 height 12
click at [441, 340] on button "Update" at bounding box center [455, 346] width 146 height 14
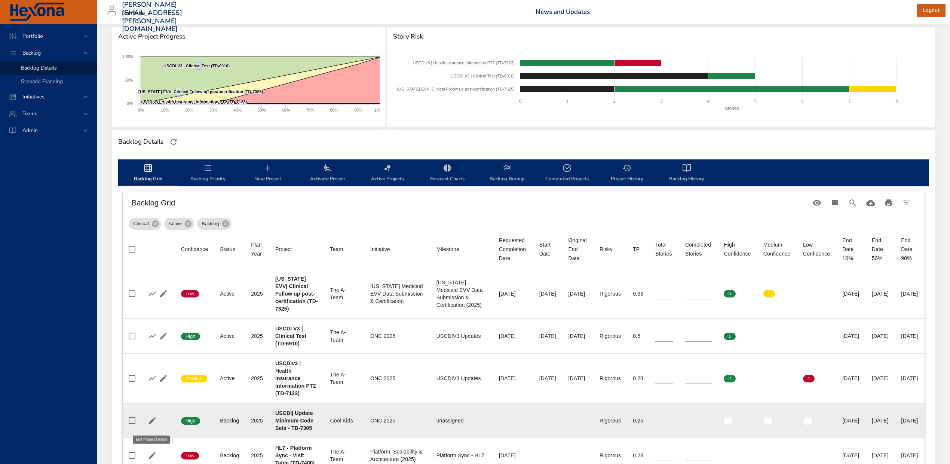
click at [148, 424] on icon "button" at bounding box center [152, 420] width 9 height 9
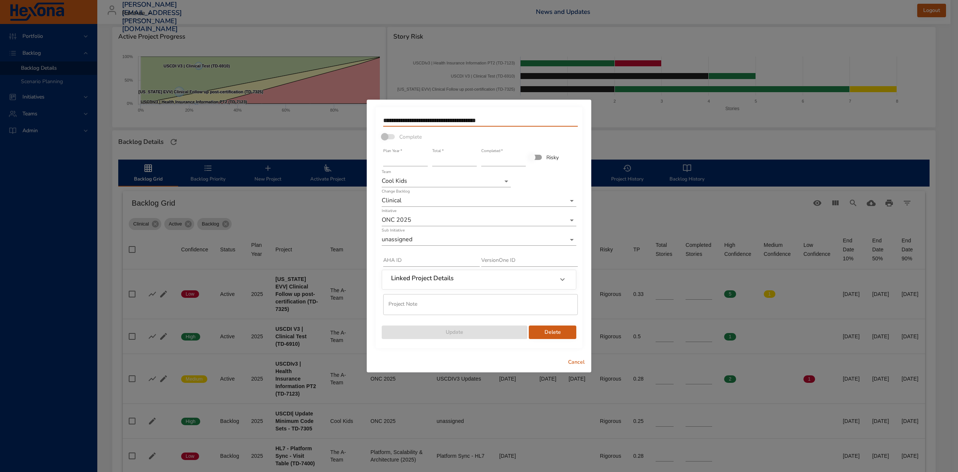
click at [486, 118] on input "**********" at bounding box center [480, 121] width 195 height 12
click at [522, 115] on input "**********" at bounding box center [480, 121] width 195 height 12
type input "**********"
click at [563, 283] on icon at bounding box center [562, 279] width 9 height 9
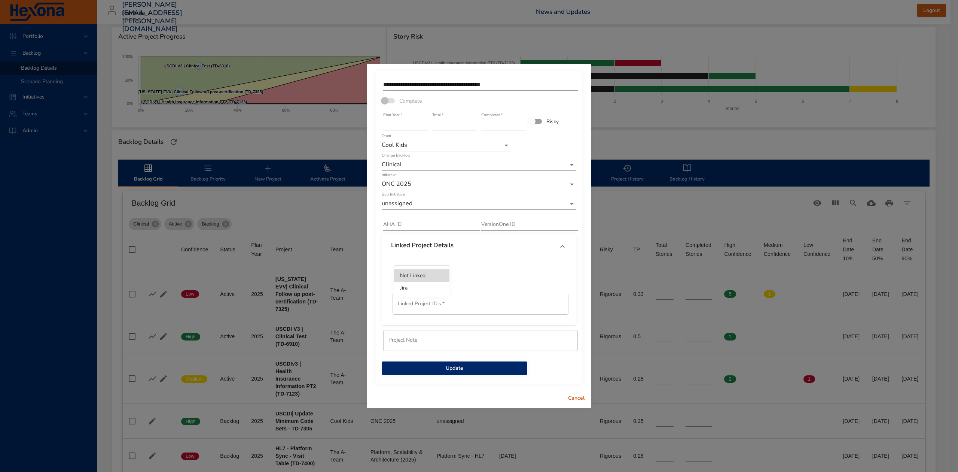
click at [440, 272] on body "Portfolio Backlog Backlog Details Scenario Planning Initiatives Teams Admin [PE…" at bounding box center [479, 136] width 958 height 472
click at [434, 283] on li "Jira" at bounding box center [421, 287] width 55 height 12
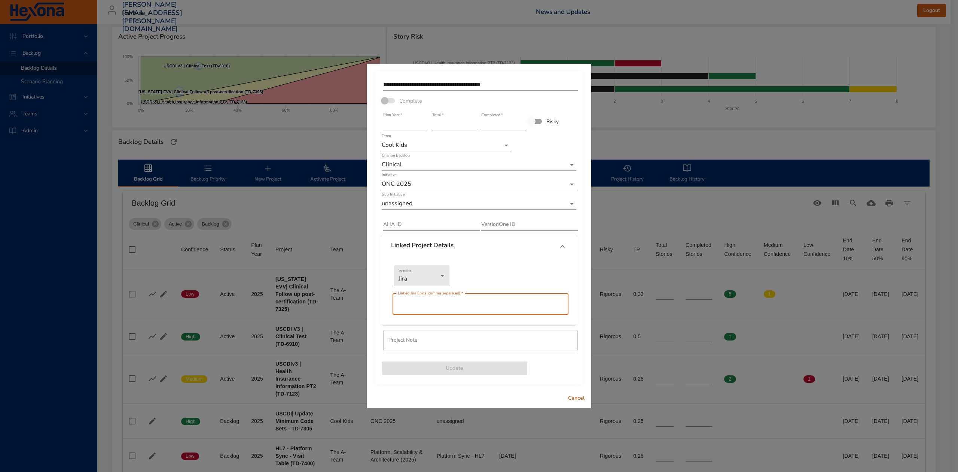
click at [426, 308] on input "text" at bounding box center [481, 303] width 176 height 21
type input "*******"
click at [449, 369] on span "Update" at bounding box center [455, 367] width 134 height 9
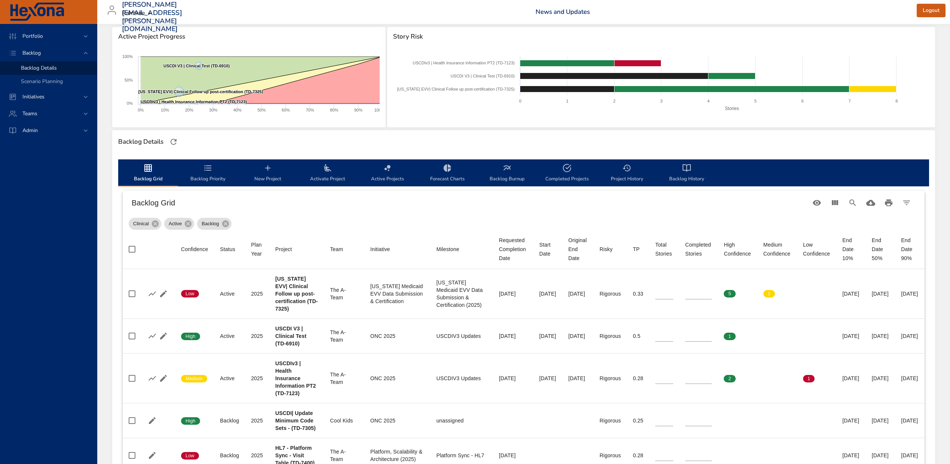
click at [324, 167] on icon "backlog-tab" at bounding box center [327, 167] width 7 height 7
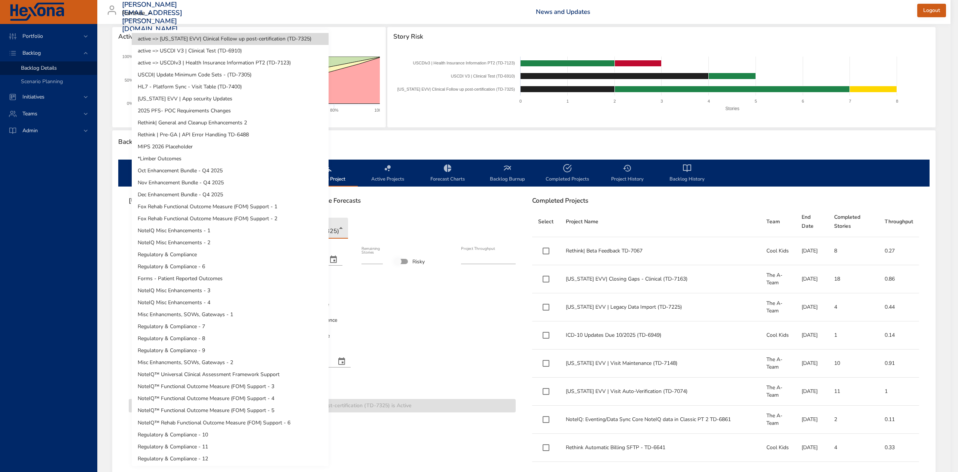
click at [321, 232] on body "Portfolio Backlog Backlog Details Scenario Planning Initiatives Teams Admin [PE…" at bounding box center [479, 136] width 958 height 472
click at [292, 71] on li "USCDI| Update Minimum Code Sets - (TD-7305)" at bounding box center [230, 75] width 197 height 12
type input "*"
type input "****"
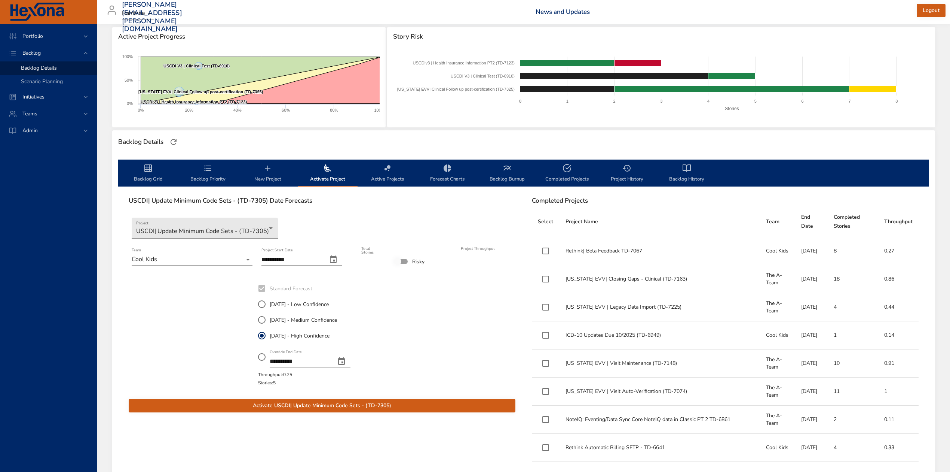
click at [338, 258] on icon "change date" at bounding box center [333, 259] width 9 height 9
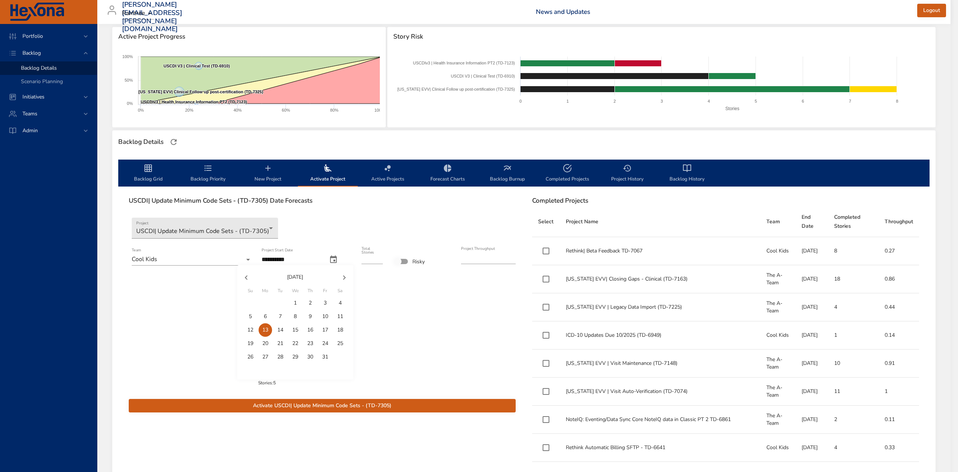
click at [325, 316] on p "10" at bounding box center [325, 315] width 6 height 7
type input "**********"
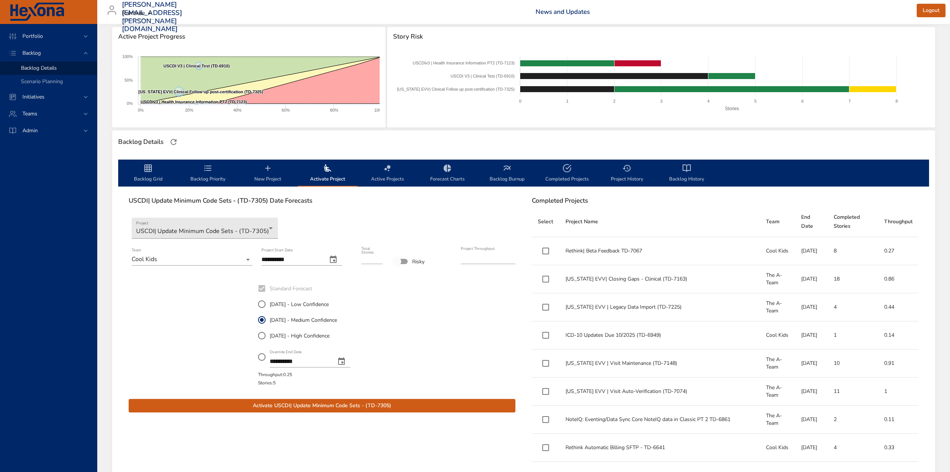
click at [394, 406] on span "Activate USCDI| Update Minimum Code Sets - (TD-7305)" at bounding box center [322, 405] width 375 height 9
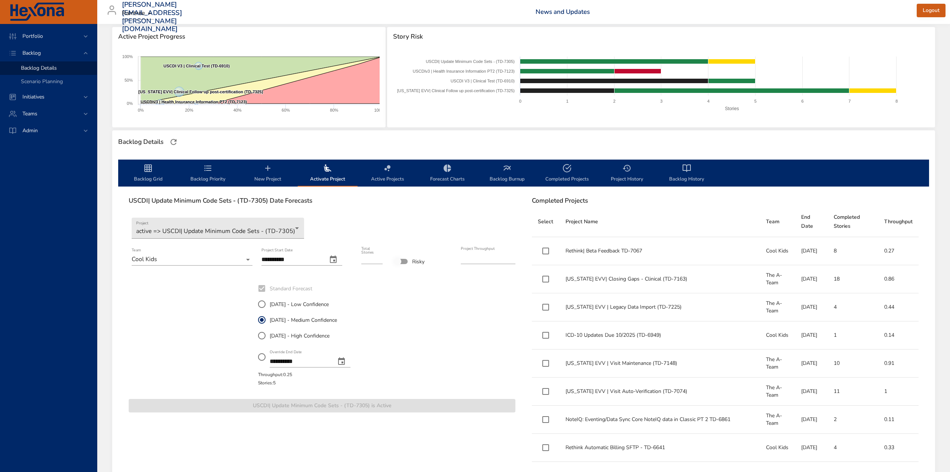
click at [146, 167] on icon "backlog-tab" at bounding box center [148, 168] width 9 height 9
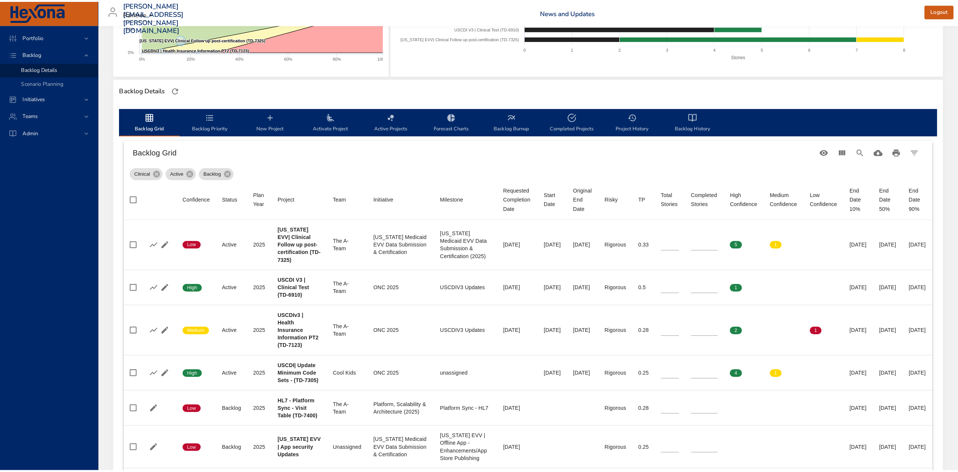
scroll to position [50, 0]
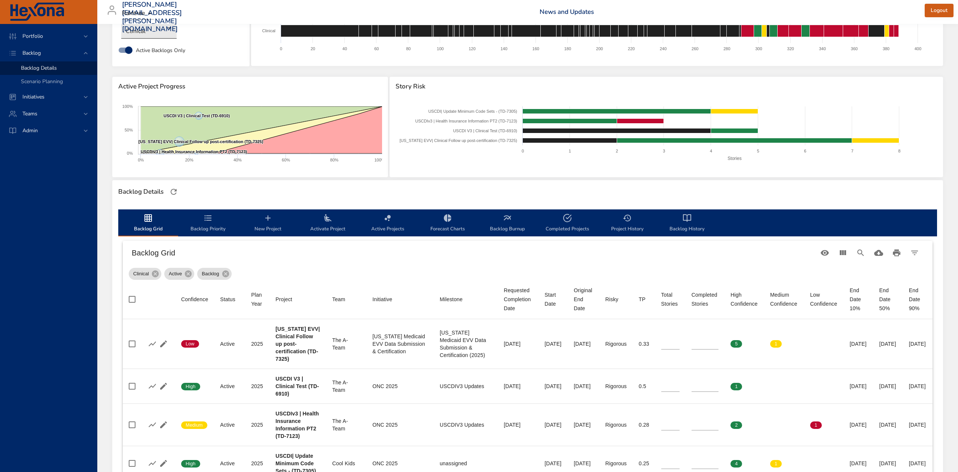
click at [172, 26] on body "Portfolio Backlog Backlog Details Scenario Planning Initiatives Teams Admin [PE…" at bounding box center [479, 186] width 958 height 472
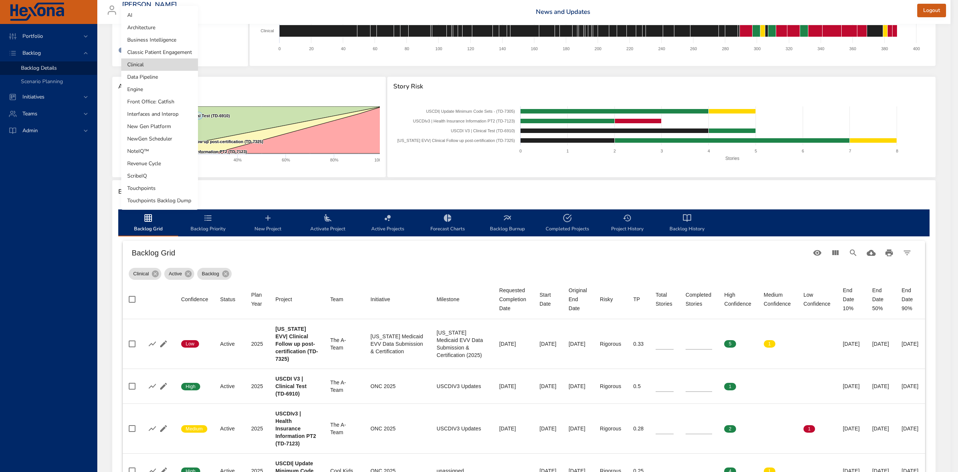
click at [165, 48] on li "Classic Patient Engagement" at bounding box center [159, 52] width 77 height 12
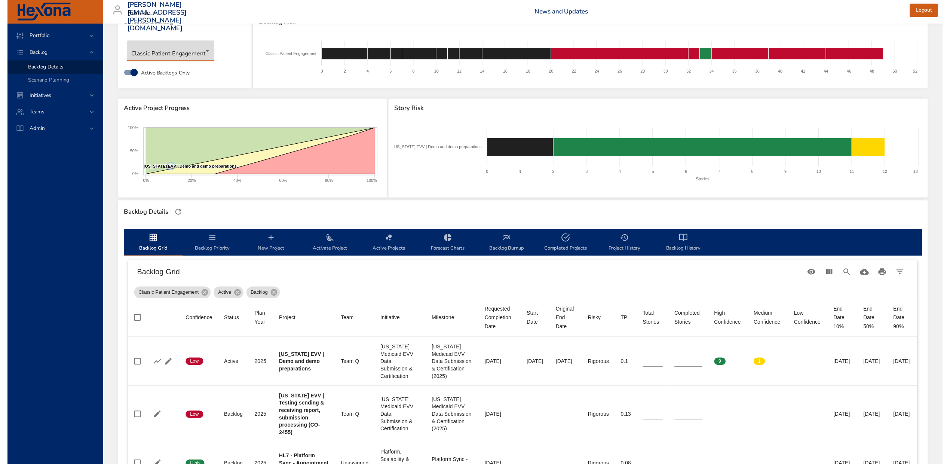
scroll to position [0, 0]
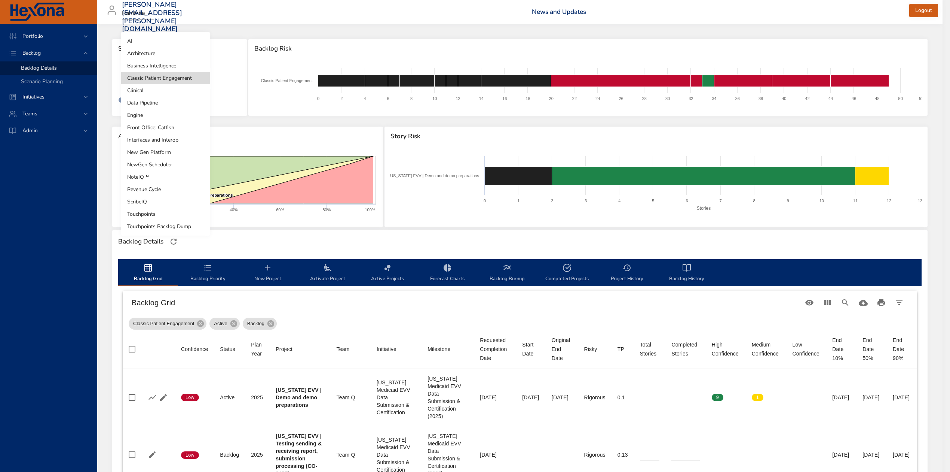
click at [156, 81] on body "Portfolio Backlog Backlog Details Scenario Planning Initiatives Teams Admin [PE…" at bounding box center [475, 236] width 950 height 472
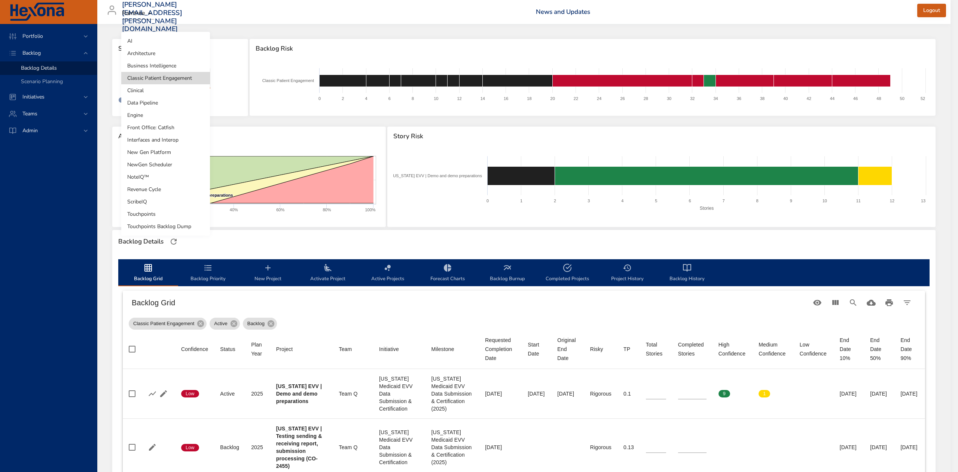
click at [155, 61] on li "Business Intelligence" at bounding box center [165, 65] width 89 height 12
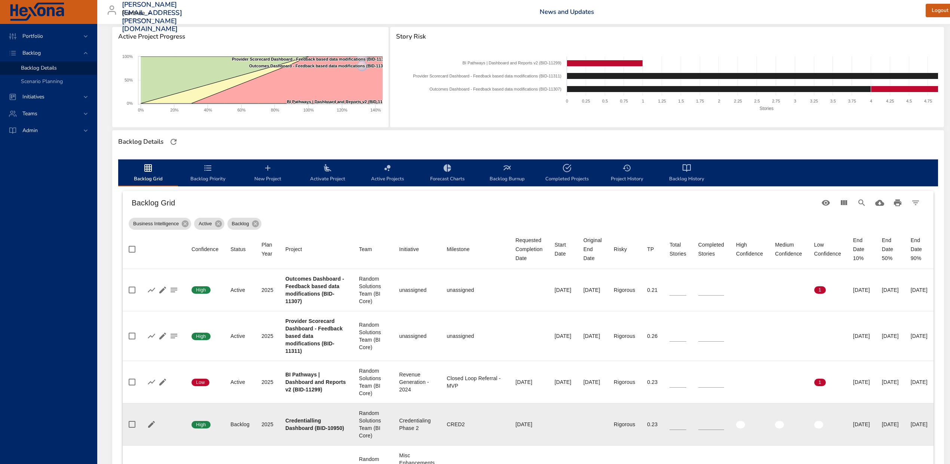
scroll to position [150, 0]
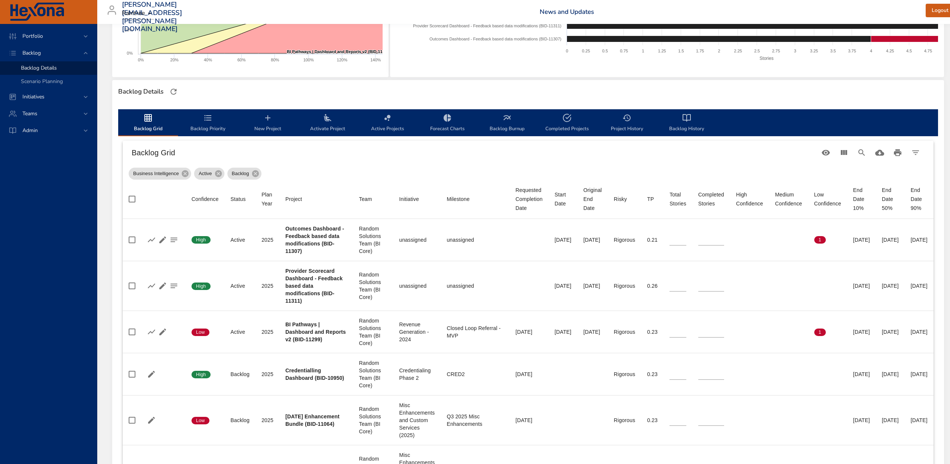
click at [332, 117] on icon "backlog-tab" at bounding box center [327, 117] width 9 height 9
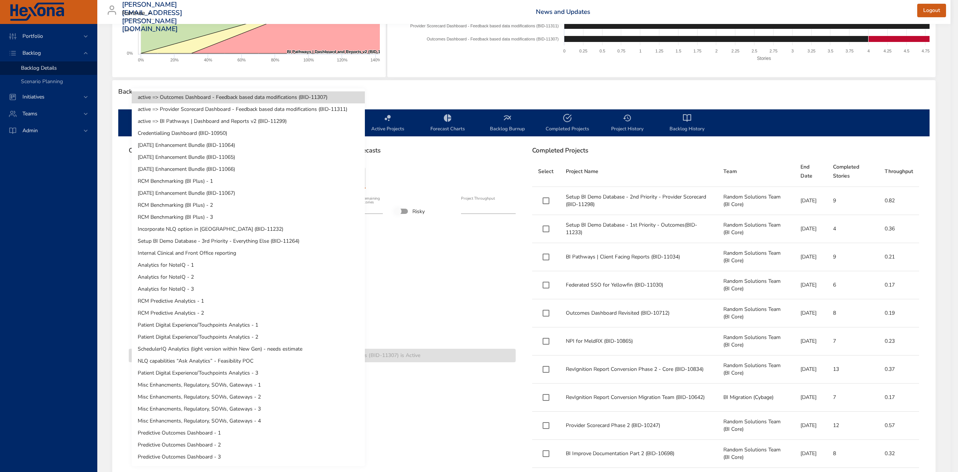
click at [363, 179] on body "Portfolio Backlog Backlog Details Scenario Planning Initiatives Teams Admin [PE…" at bounding box center [479, 86] width 958 height 472
click at [329, 135] on li "Credentialling Dashboard (BID-10950)" at bounding box center [248, 133] width 233 height 12
type input "*"
type input "****"
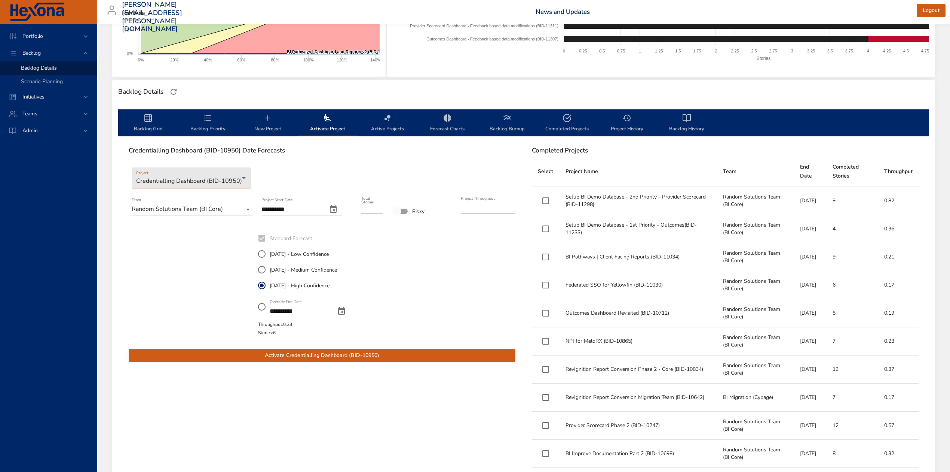
click at [338, 209] on icon "change date" at bounding box center [333, 209] width 9 height 9
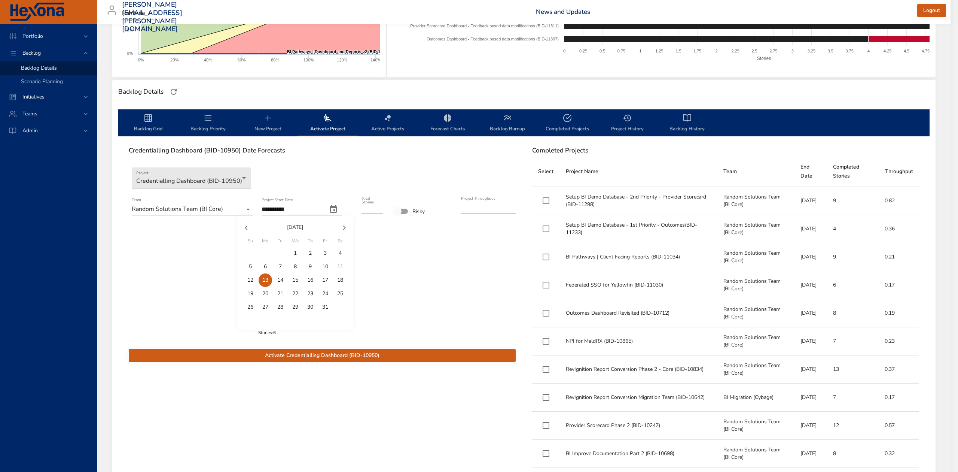
click at [251, 226] on button "button" at bounding box center [246, 228] width 18 height 18
click at [322, 293] on p "22" at bounding box center [325, 293] width 6 height 7
type input "**********"
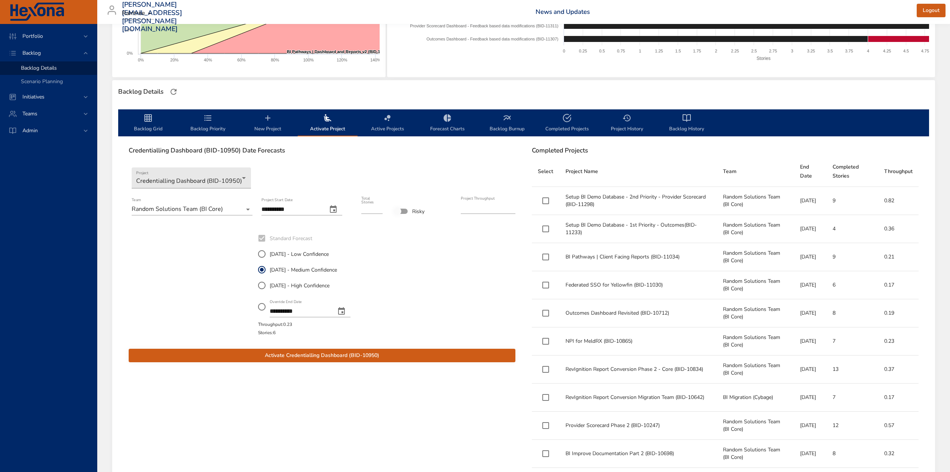
click at [340, 351] on span "Activate Credentialling Dashboard (BID-10950)" at bounding box center [322, 355] width 375 height 9
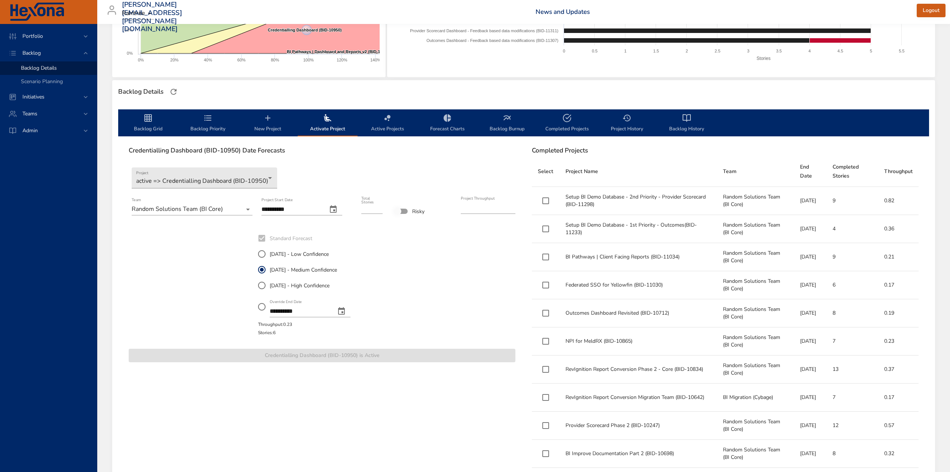
click at [146, 122] on icon "backlog-tab" at bounding box center [148, 117] width 9 height 9
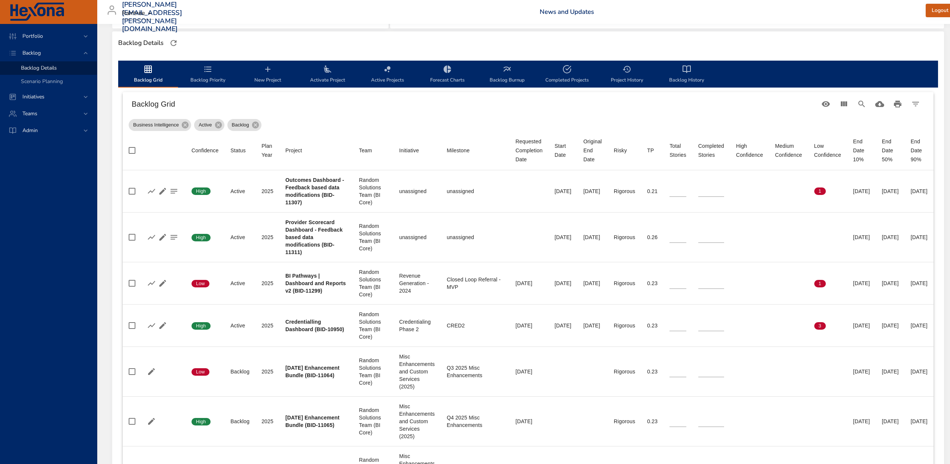
scroll to position [199, 0]
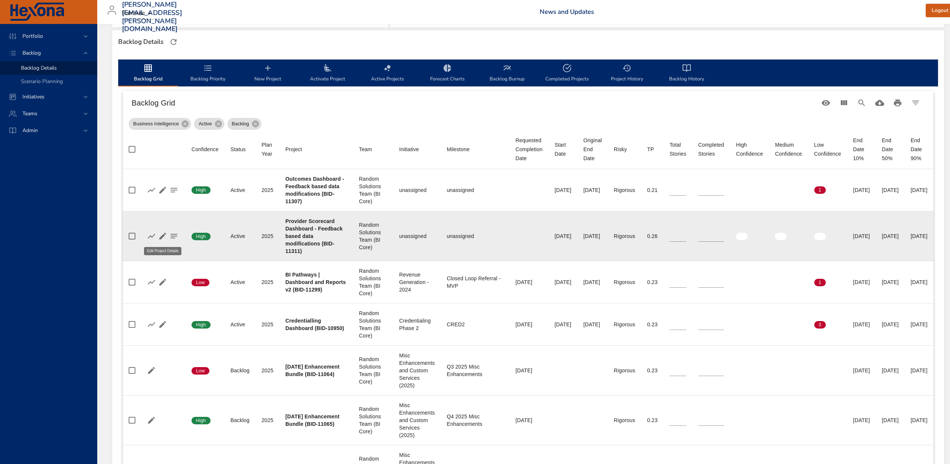
click at [161, 237] on icon "button" at bounding box center [162, 236] width 7 height 7
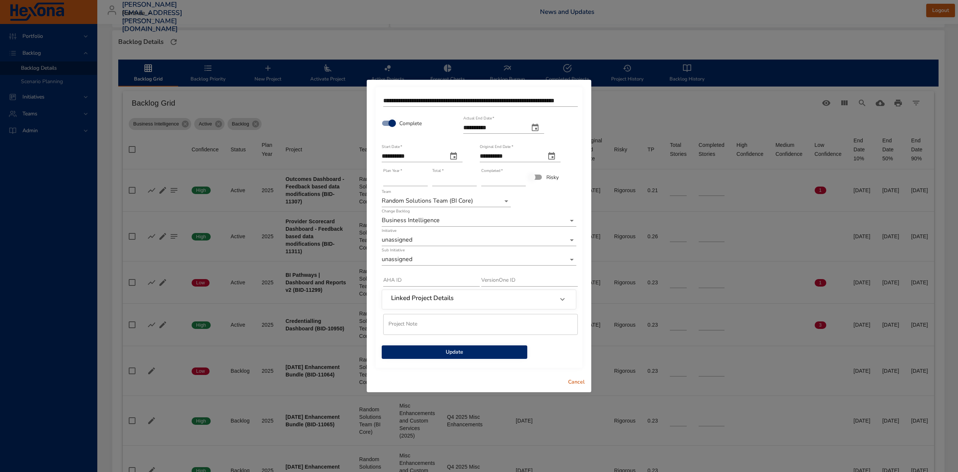
click at [540, 127] on icon "actual end date" at bounding box center [535, 127] width 9 height 9
click at [514, 183] on p "9" at bounding box center [513, 184] width 3 height 7
type input "**********"
click at [463, 351] on span "Update" at bounding box center [455, 351] width 134 height 9
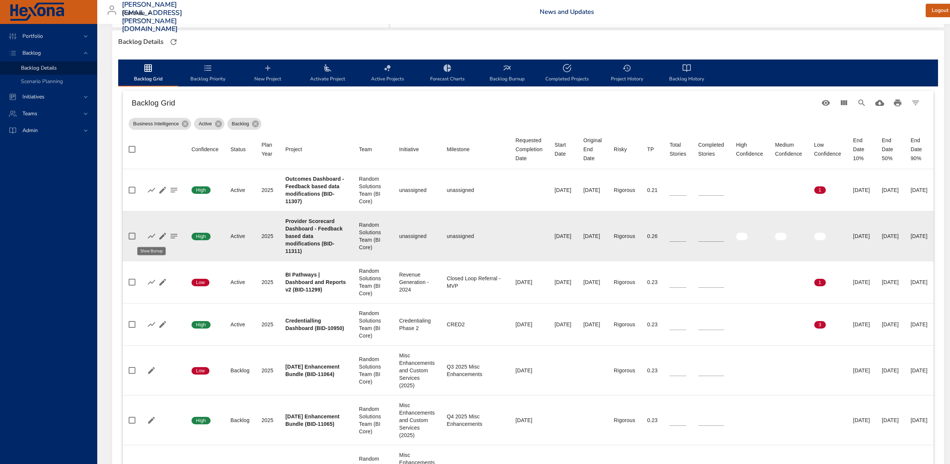
click at [152, 237] on icon "button" at bounding box center [151, 236] width 7 height 5
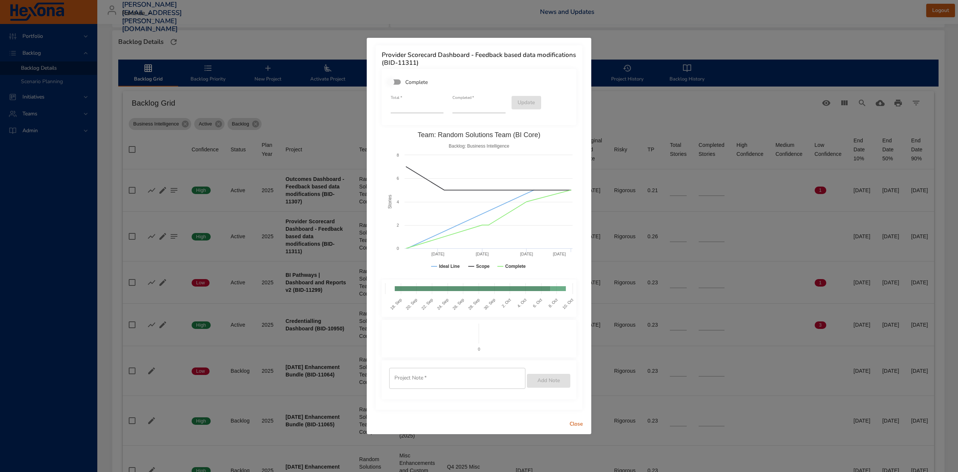
click at [581, 424] on span "Close" at bounding box center [576, 423] width 18 height 9
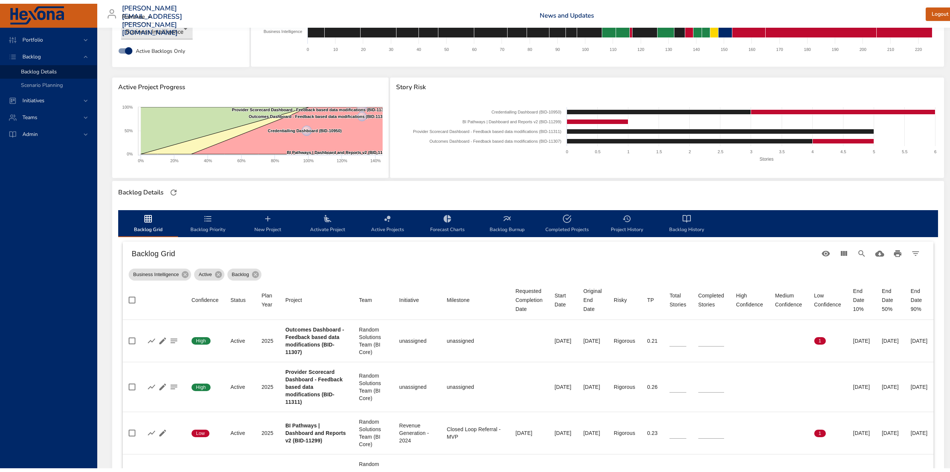
scroll to position [0, 0]
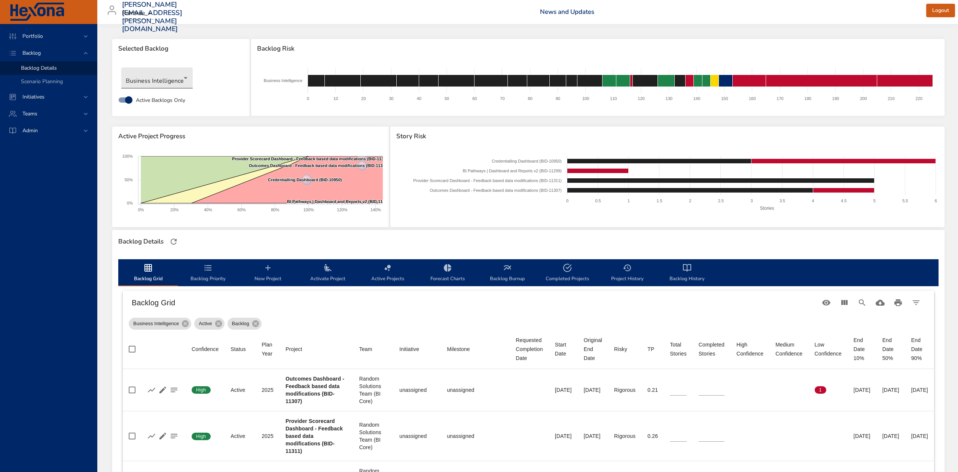
click at [187, 75] on body "Portfolio Backlog Backlog Details Scenario Planning Initiatives Teams Admin [PE…" at bounding box center [479, 236] width 958 height 472
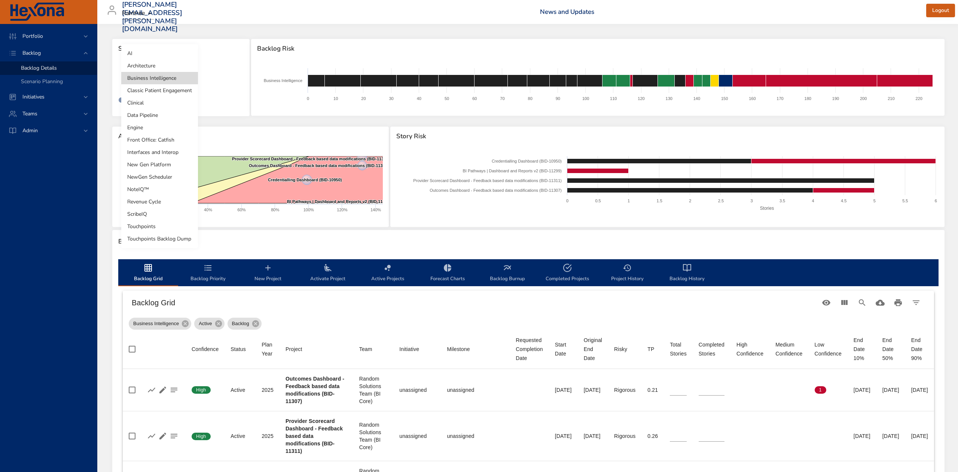
click at [180, 65] on li "Architecture" at bounding box center [159, 65] width 77 height 12
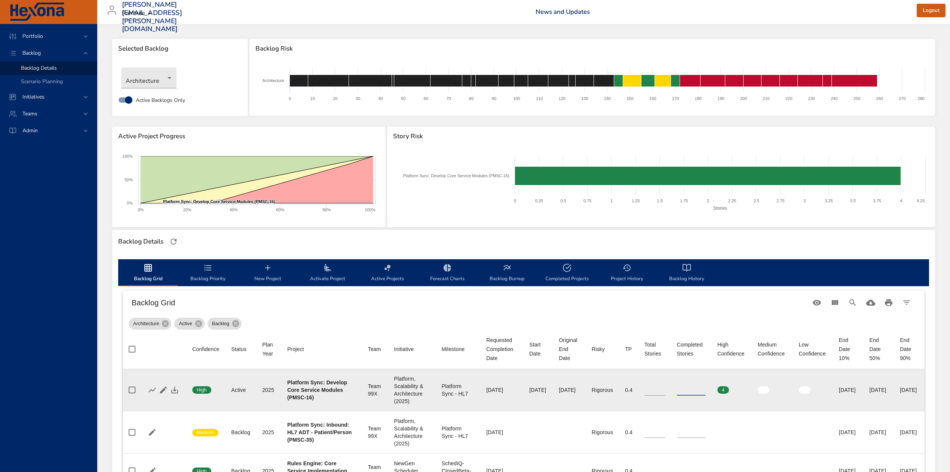
click at [680, 386] on input "*" at bounding box center [691, 389] width 29 height 11
type input "*"
click at [680, 386] on input "*" at bounding box center [691, 389] width 29 height 11
click at [177, 388] on icon "button" at bounding box center [174, 389] width 9 height 9
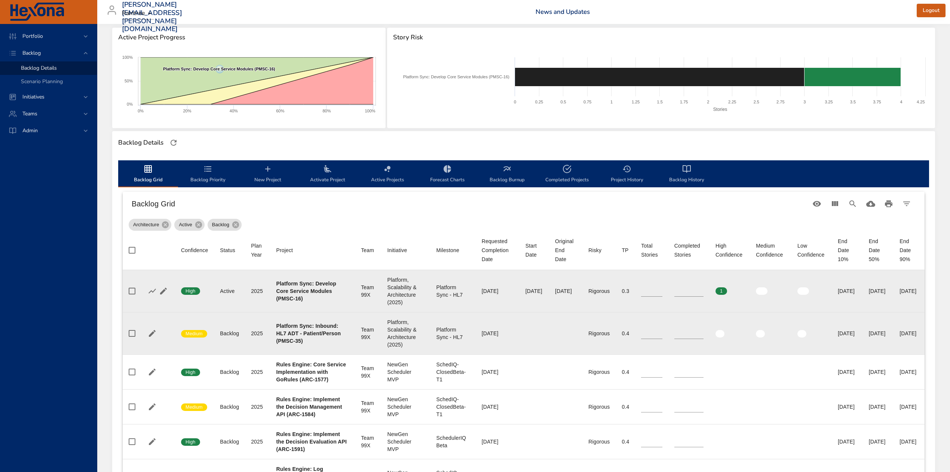
scroll to position [100, 0]
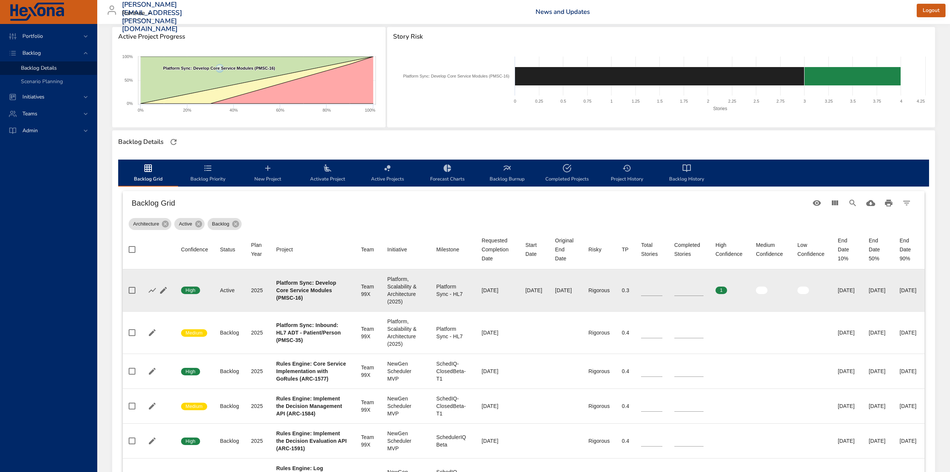
click at [327, 168] on icon "backlog-tab" at bounding box center [327, 167] width 7 height 7
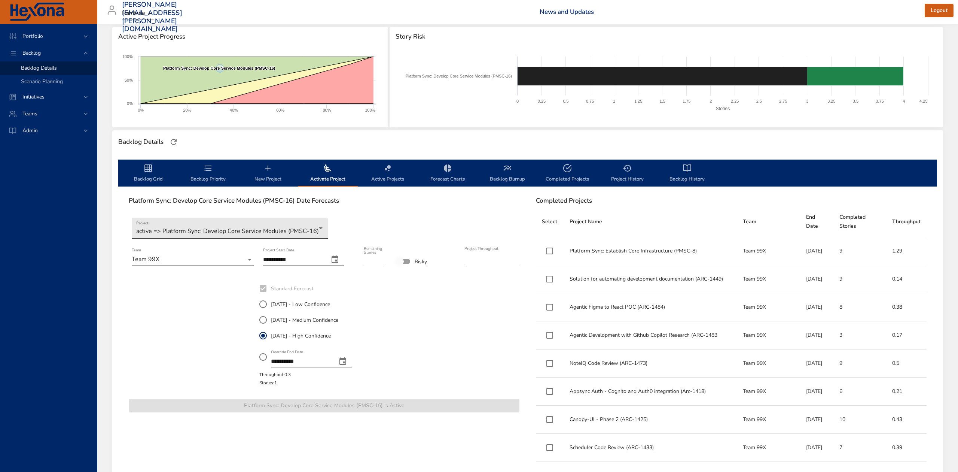
click at [317, 229] on body "**********" at bounding box center [479, 136] width 958 height 472
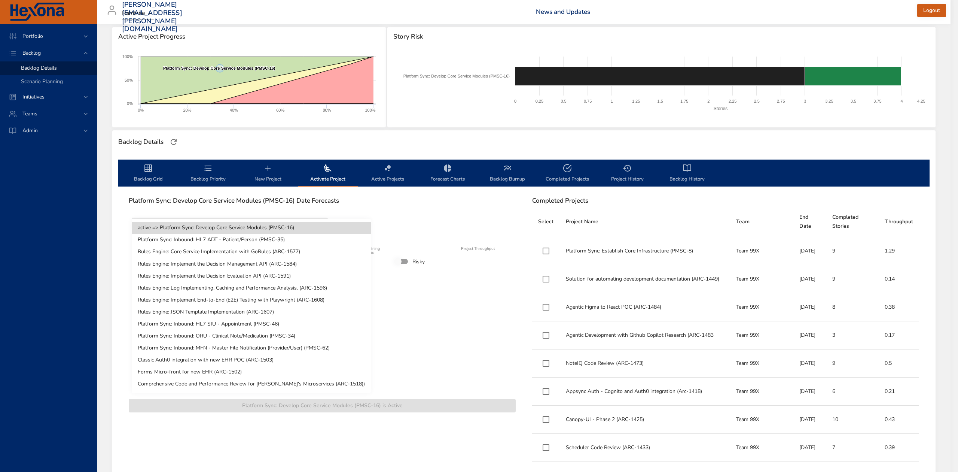
click at [296, 241] on li "Platform Sync: Inbound: HL7 ADT - Patient/Person (PMSC-35)" at bounding box center [251, 240] width 239 height 12
type input "*"
type input "***"
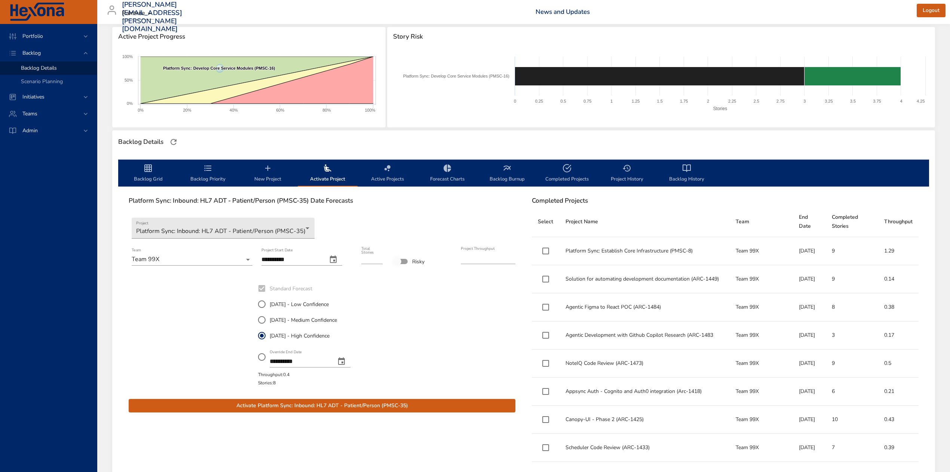
click at [338, 259] on icon "change date" at bounding box center [333, 259] width 9 height 9
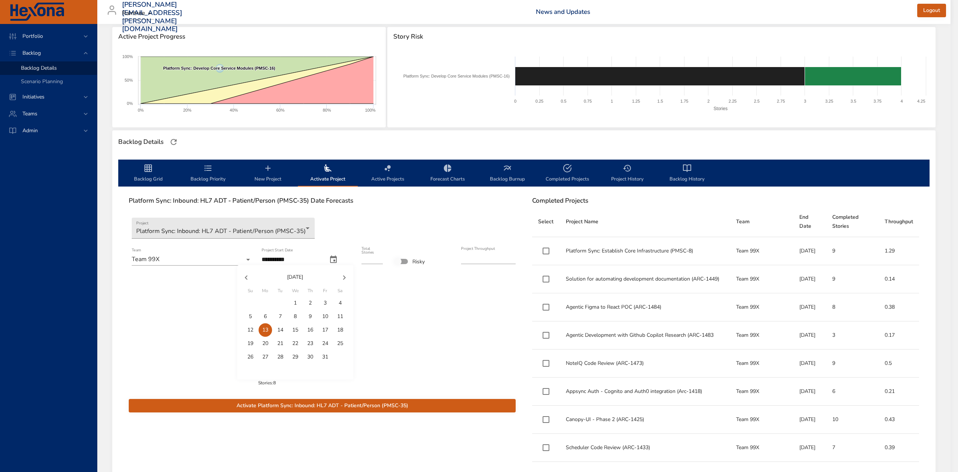
click at [338, 316] on p "11" at bounding box center [340, 315] width 6 height 7
type input "**********"
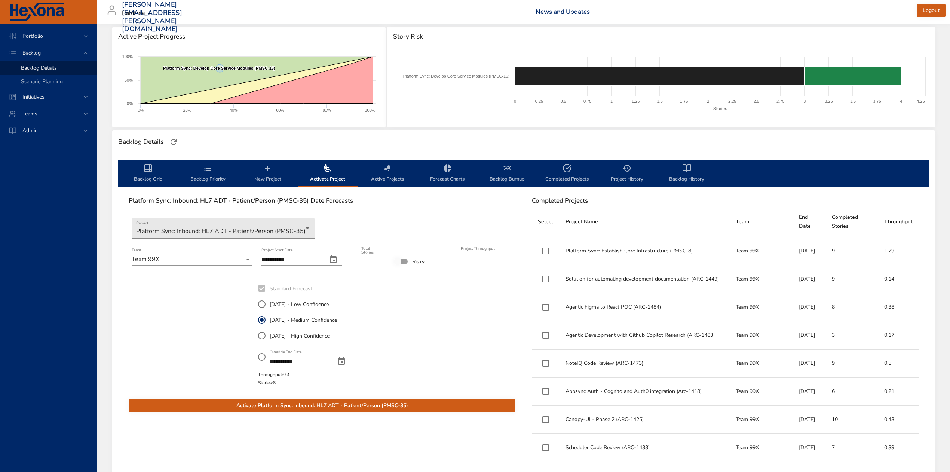
click at [379, 260] on input "*" at bounding box center [371, 258] width 21 height 12
click at [379, 259] on input "*" at bounding box center [371, 258] width 21 height 12
type input "*"
click at [379, 259] on input "*" at bounding box center [371, 258] width 21 height 12
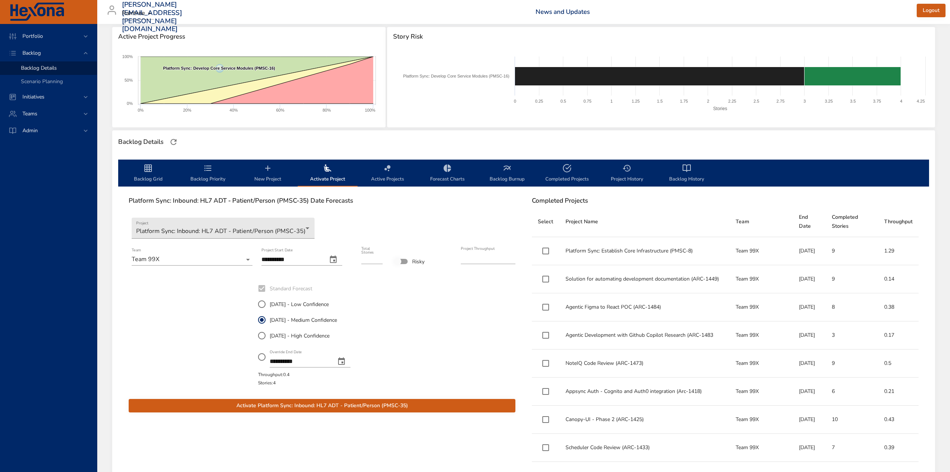
click at [402, 401] on span "Activate Platform Sync: Inbound: HL7 ADT - Patient/Person (PMSC-35)" at bounding box center [322, 405] width 375 height 9
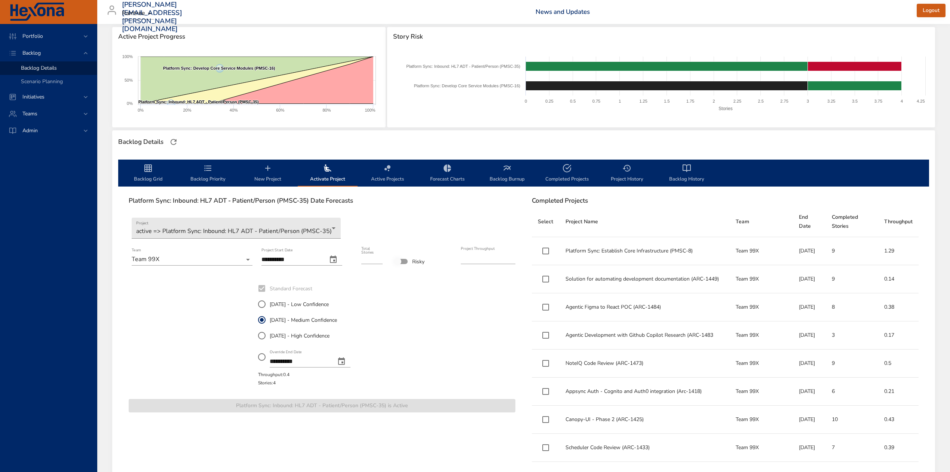
click at [146, 165] on icon "backlog-tab" at bounding box center [148, 168] width 9 height 9
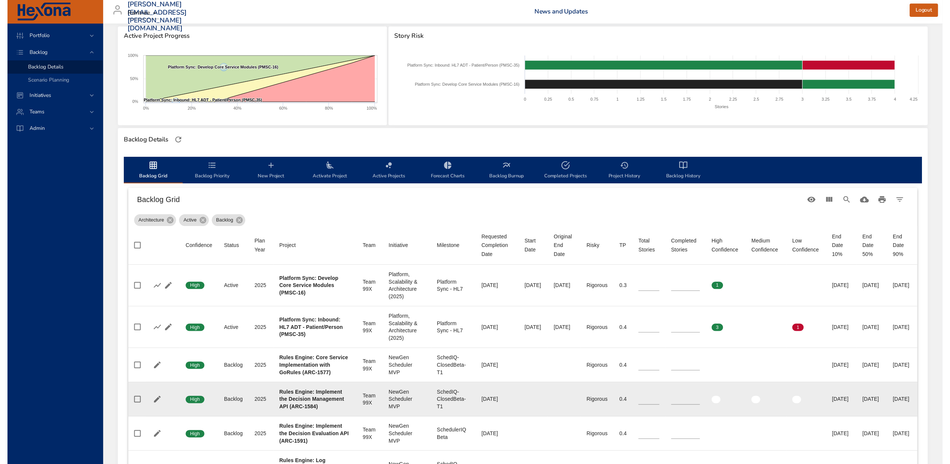
scroll to position [0, 0]
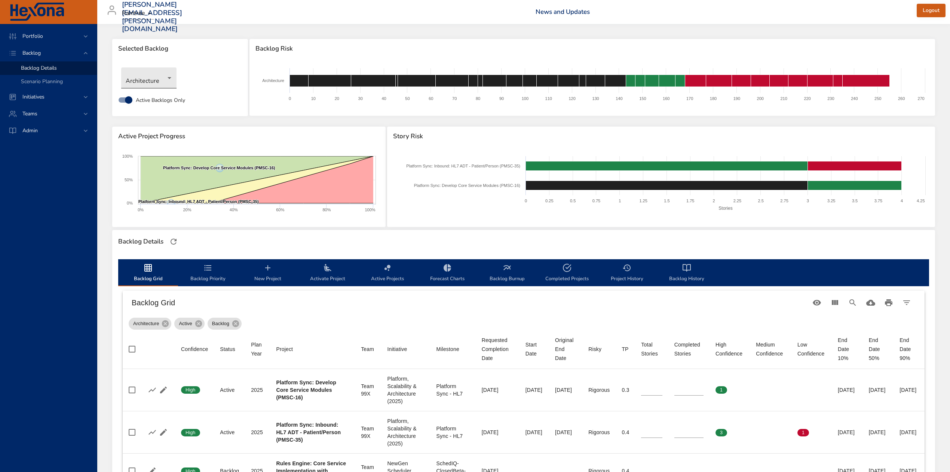
click at [158, 79] on body "Portfolio Backlog Backlog Details Scenario Planning Initiatives Teams Admin [PE…" at bounding box center [475, 236] width 950 height 472
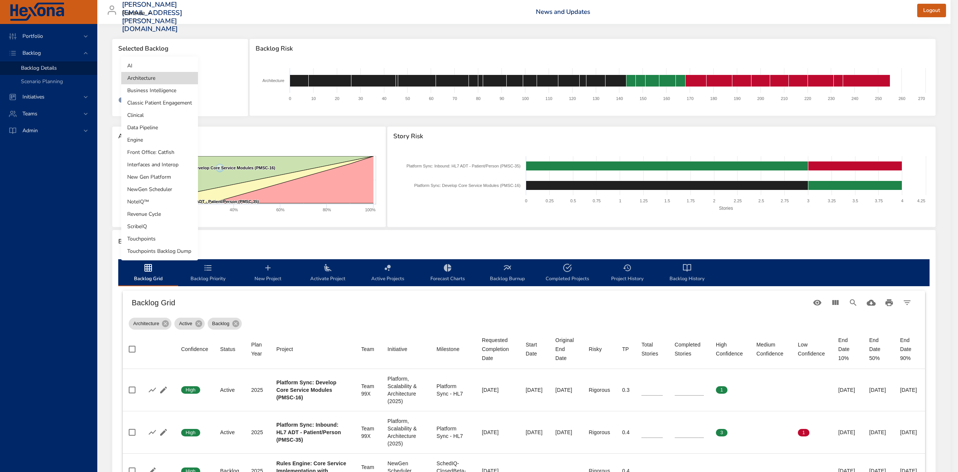
click at [150, 63] on li "AI" at bounding box center [159, 65] width 77 height 12
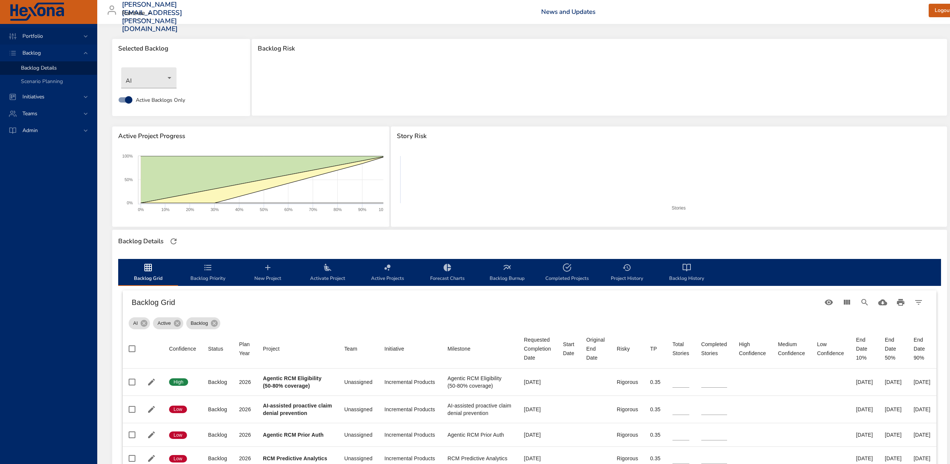
click at [28, 33] on span "Portfolio" at bounding box center [32, 36] width 33 height 7
click at [29, 48] on span "Risk Dashboard" at bounding box center [39, 51] width 37 height 7
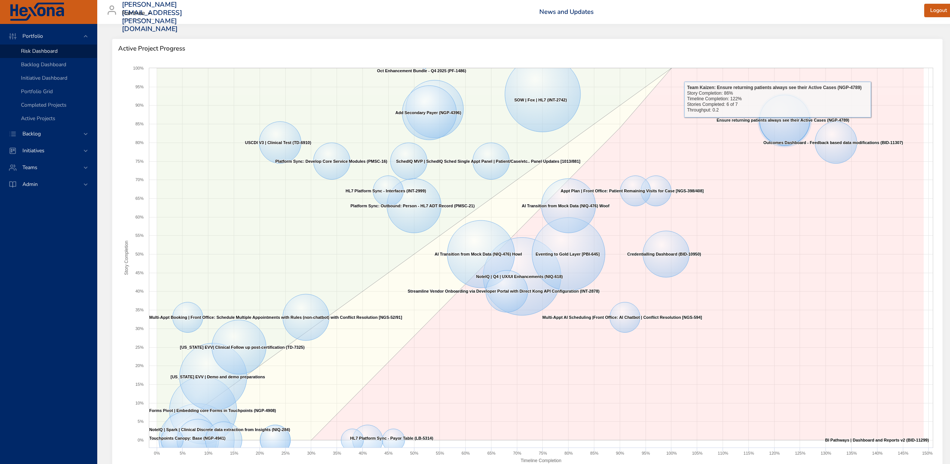
click at [778, 122] on text "Ensure returning patients always see their Active Cases (NGP-4789) ​ Ensure ret…" at bounding box center [783, 120] width 133 height 4
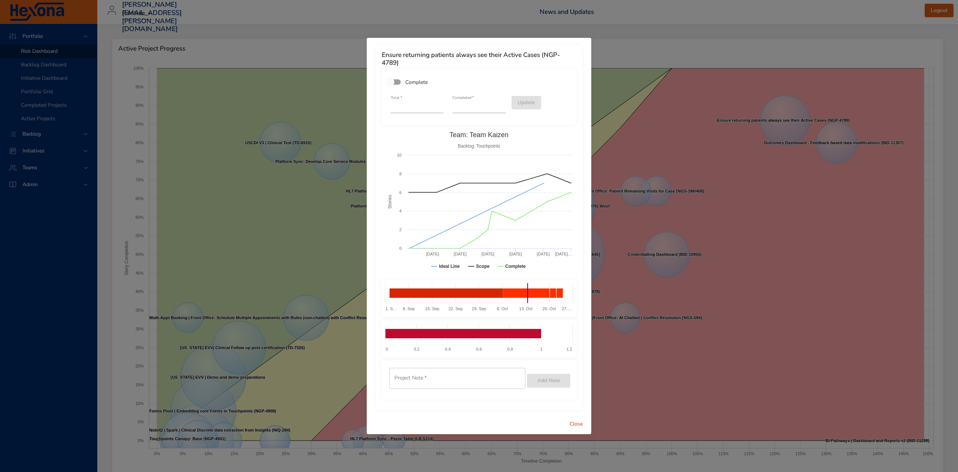
click at [580, 421] on span "Close" at bounding box center [576, 423] width 18 height 9
